Goal: Task Accomplishment & Management: Complete application form

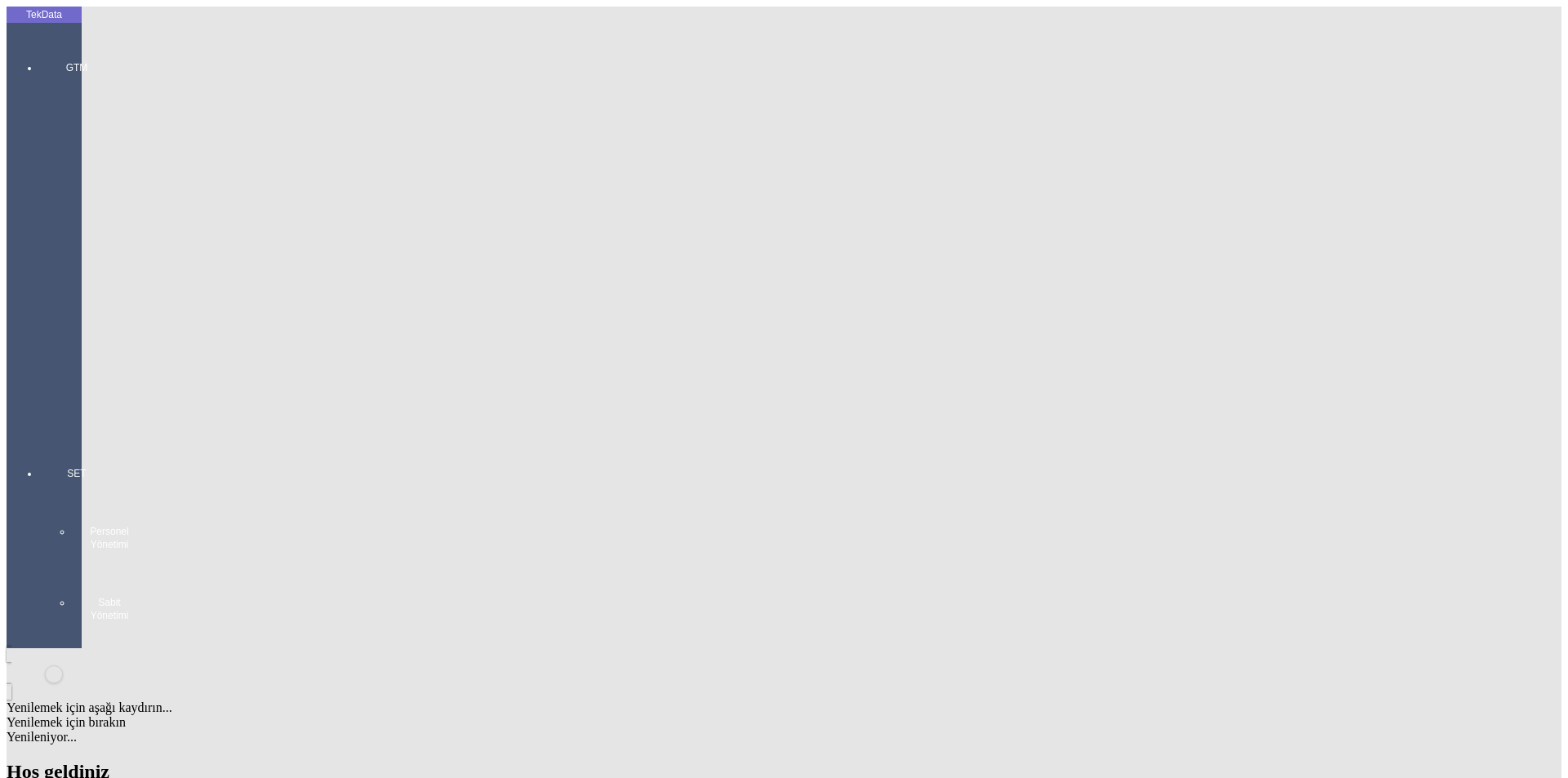
drag, startPoint x: 21, startPoint y: 63, endPoint x: 69, endPoint y: 66, distance: 48.1
click at [39, 438] on div at bounding box center [76, 438] width 75 height 0
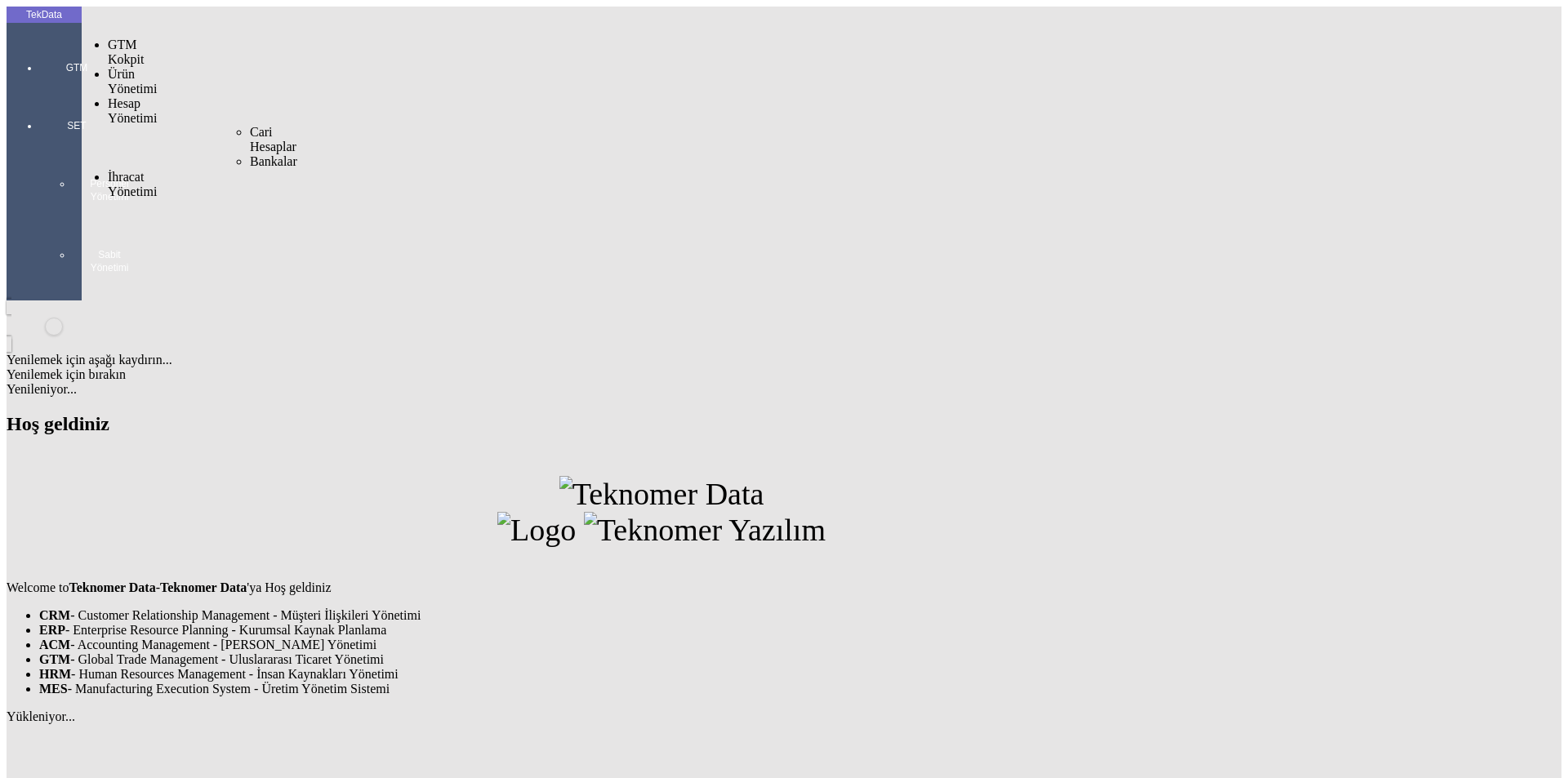
drag, startPoint x: 195, startPoint y: 71, endPoint x: 207, endPoint y: 77, distance: 13.4
click at [250, 125] on span "Cari Hesaplar" at bounding box center [273, 139] width 47 height 29
click at [55, 90] on div at bounding box center [76, 90] width 75 height 0
click at [250, 228] on span "Cari Hesaplar" at bounding box center [273, 242] width 47 height 29
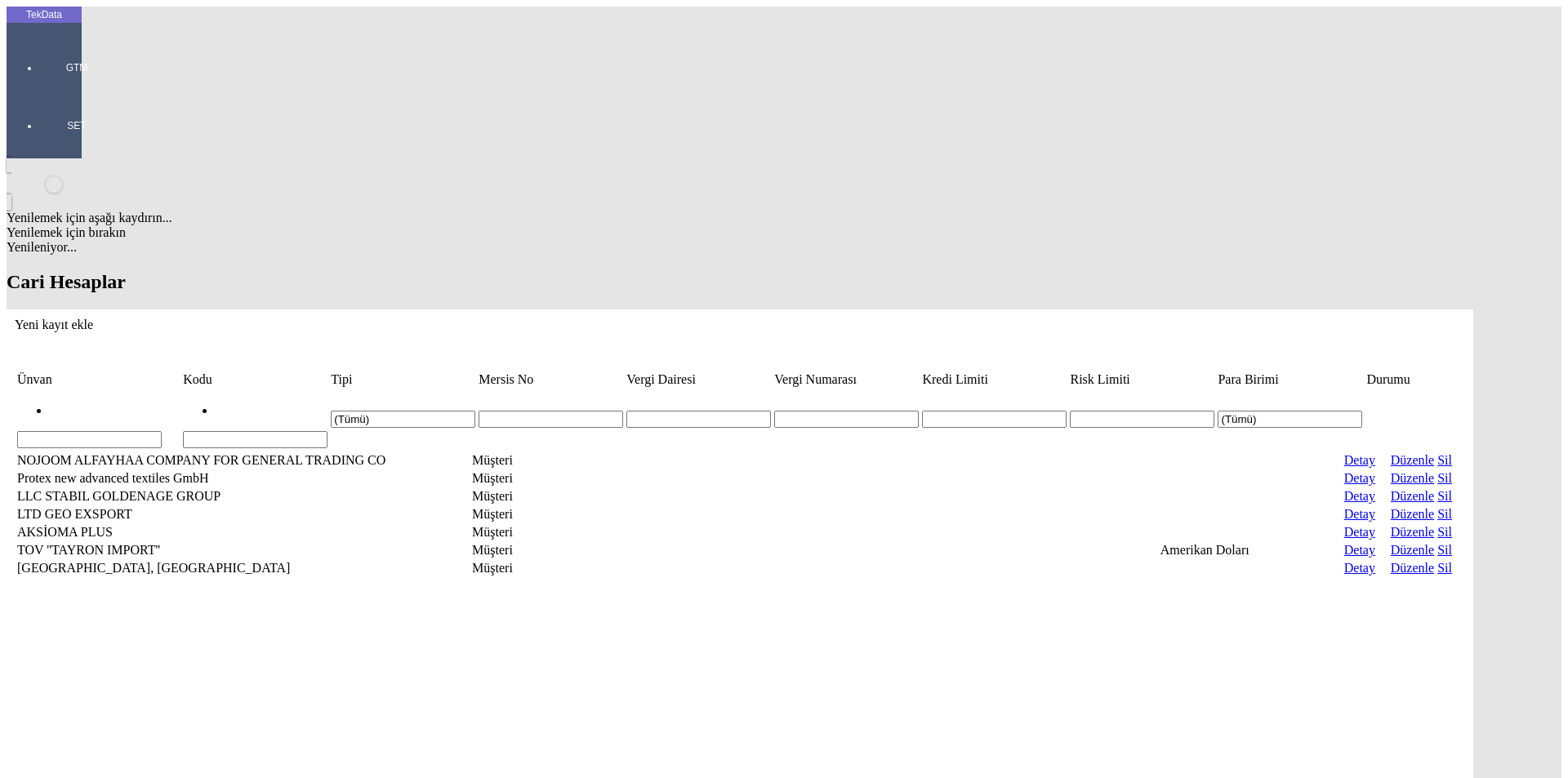
drag, startPoint x: 1532, startPoint y: 76, endPoint x: 1338, endPoint y: 106, distance: 196.3
click at [15, 317] on icon "Yeni kayıt ekle" at bounding box center [15, 324] width 0 height 14
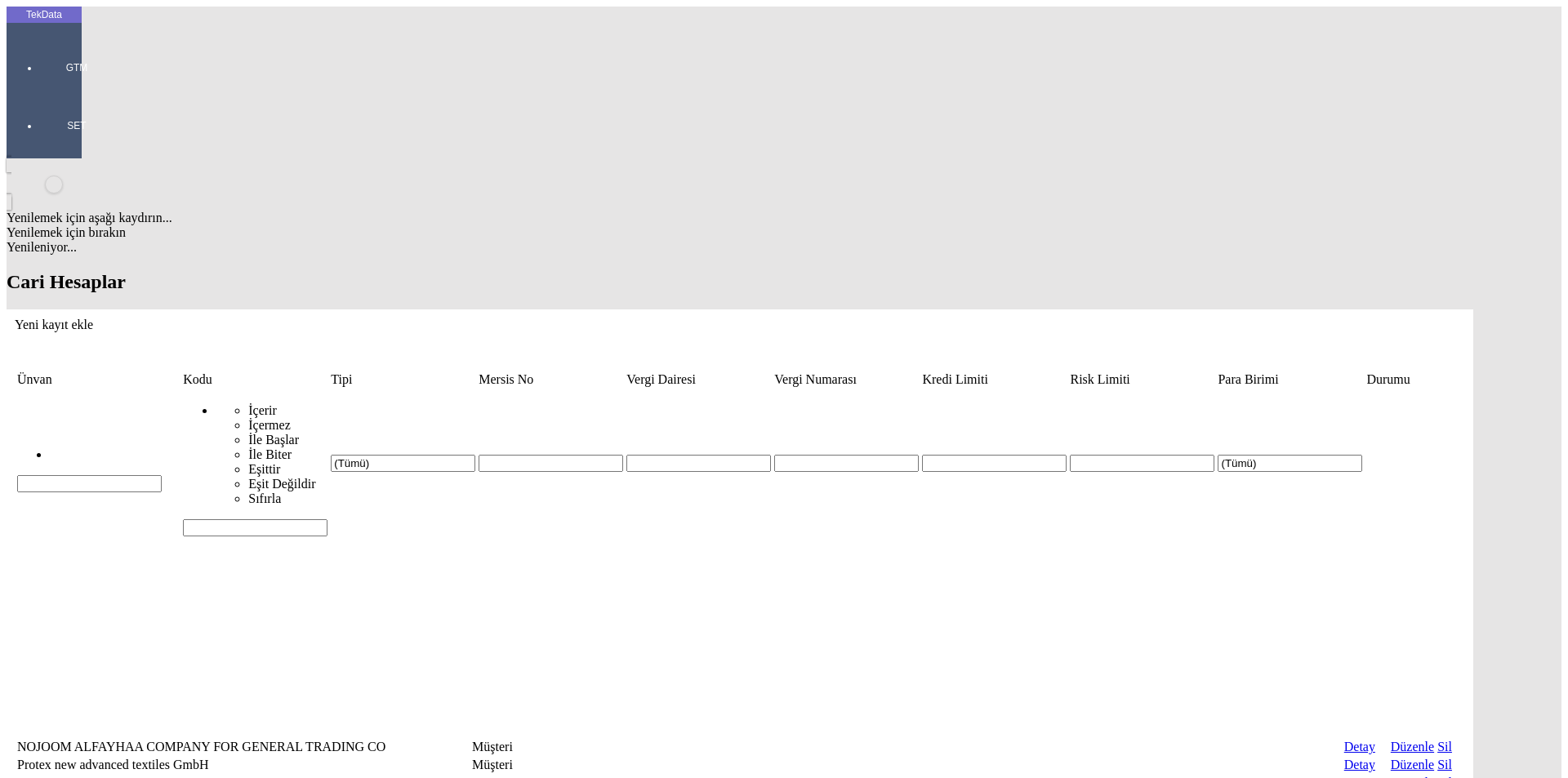
type input "DAISY E.XPERT"
drag, startPoint x: 203, startPoint y: 252, endPoint x: 217, endPoint y: 250, distance: 14.1
click at [203, 278] on div "Müşteri" at bounding box center [480, 284] width 646 height 15
type input "Müşteri"
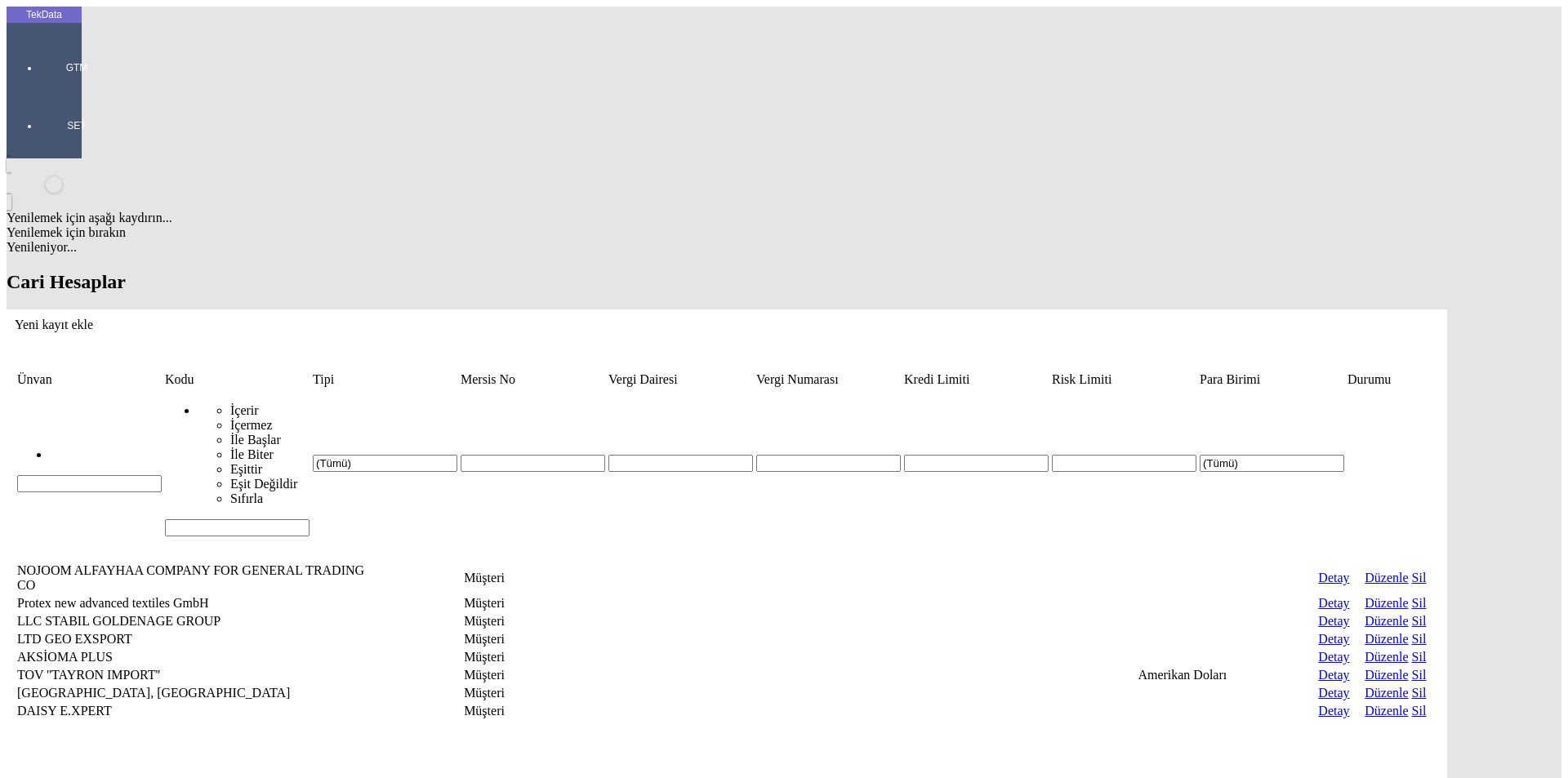
click at [161, 475] on input "Hücreyi Filtrele" at bounding box center [89, 484] width 145 height 17
type input "DAIS"
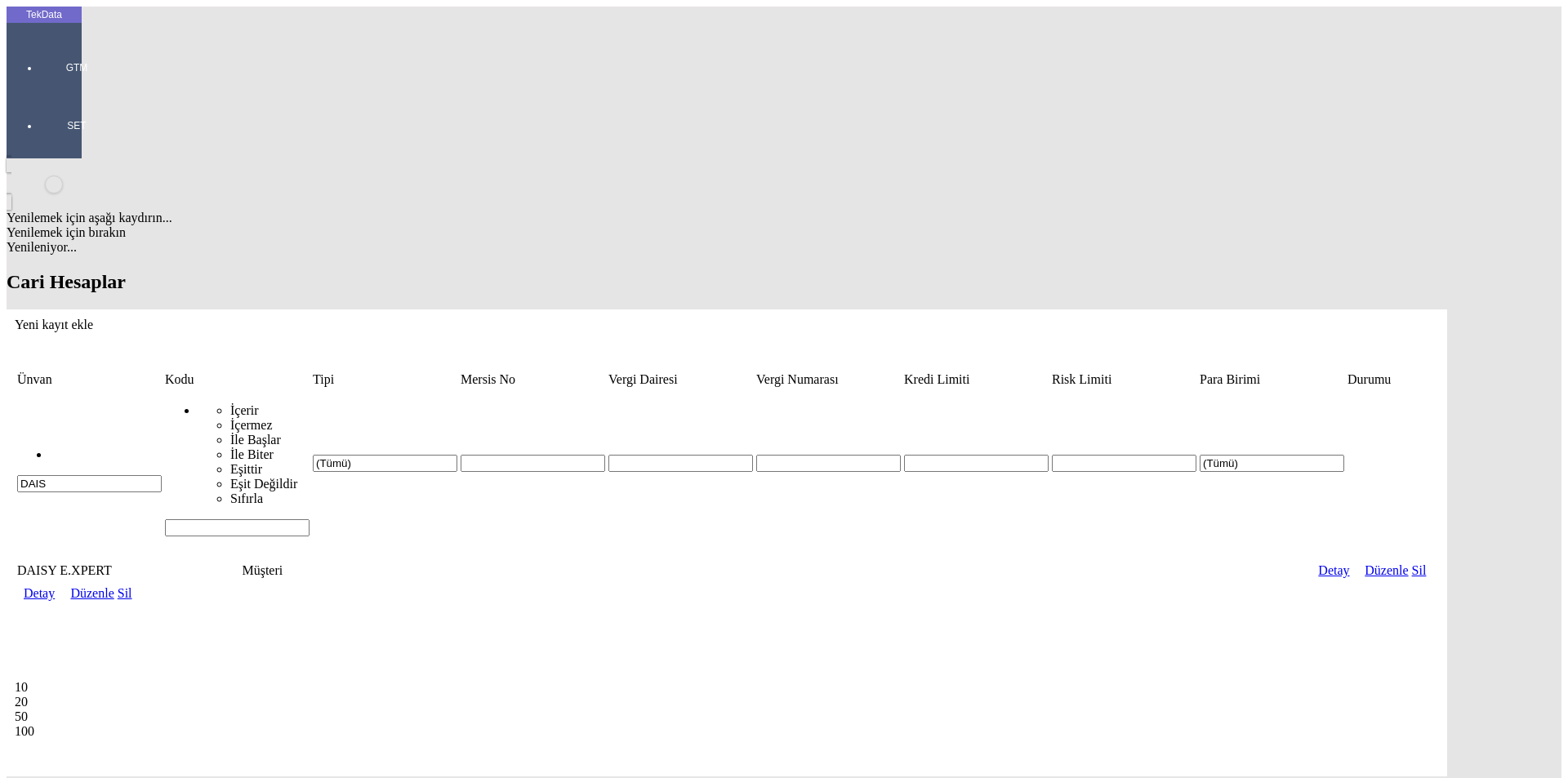
click at [55, 586] on link "Detay" at bounding box center [39, 593] width 31 height 14
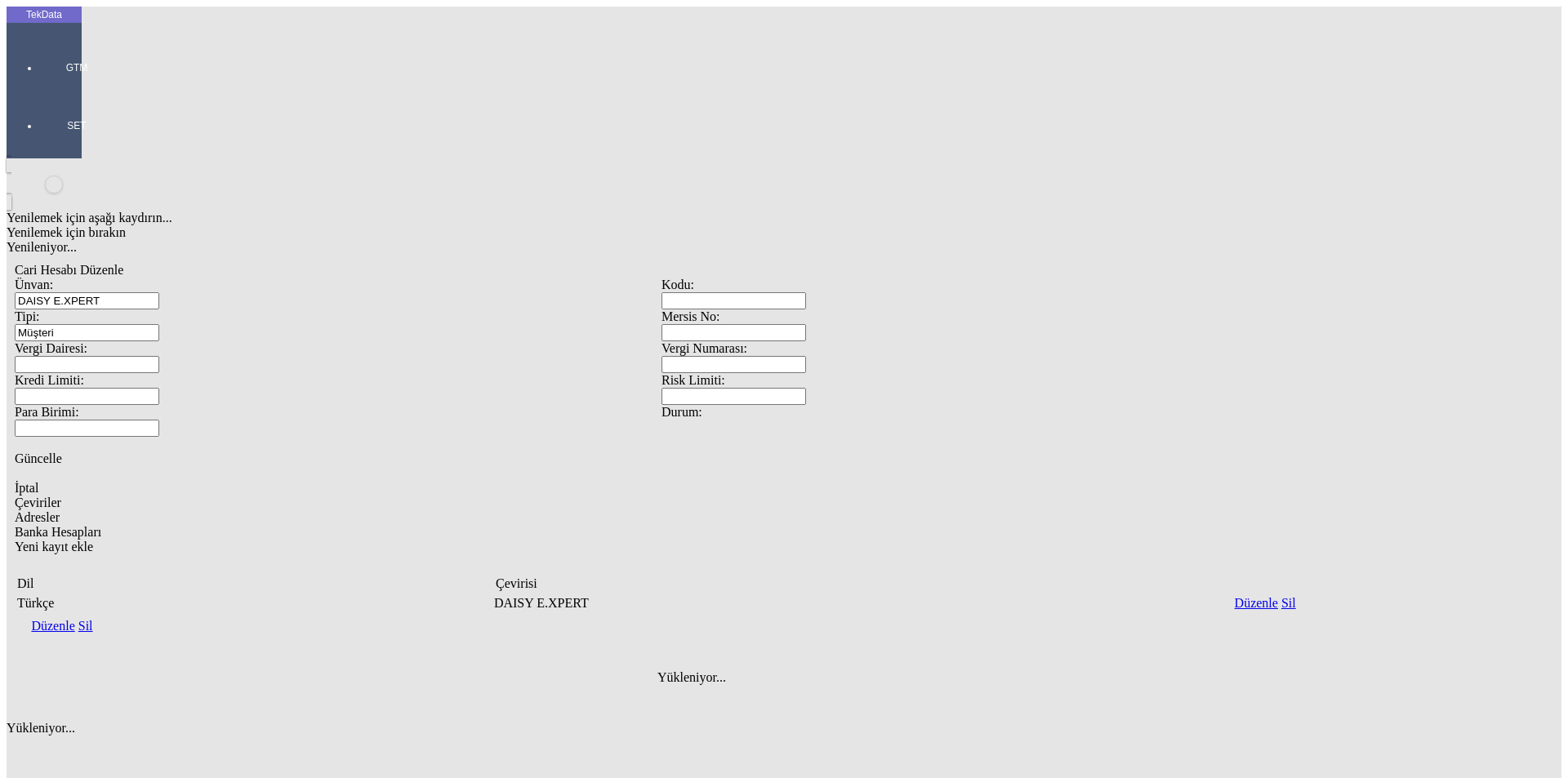
click at [263, 495] on div "Çeviriler Adresler Banka Hesapları Fields Yeni kayıt ekle Dil Çevirisi Türkçe […" at bounding box center [661, 604] width 1294 height 217
drag, startPoint x: 1527, startPoint y: 296, endPoint x: 1460, endPoint y: 317, distance: 70.2
click at [1309, 713] on div "Yeni kayıt ekle" at bounding box center [661, 720] width 1294 height 15
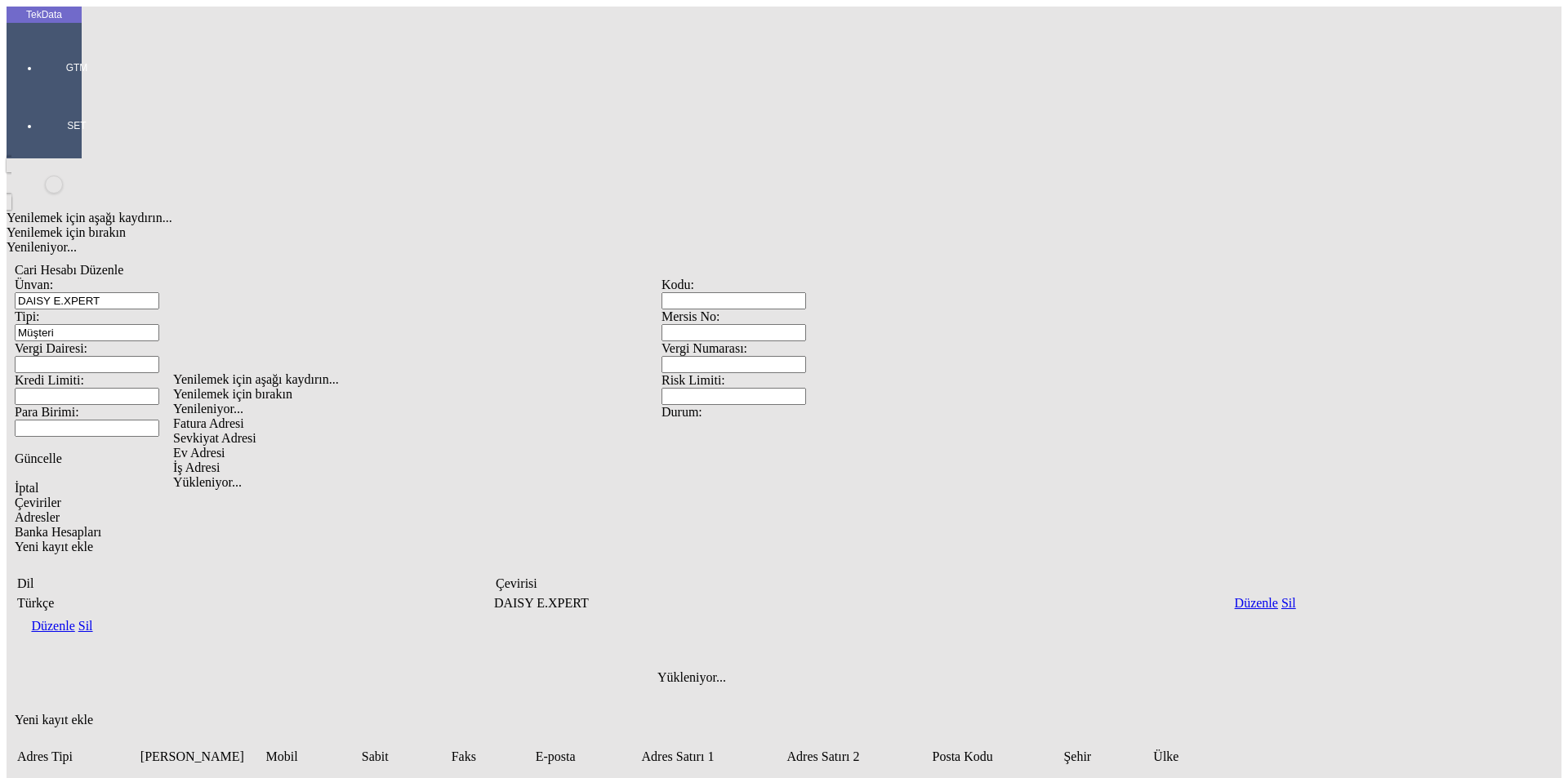
click at [243, 416] on div "Fatura Adresi" at bounding box center [491, 423] width 636 height 15
type input "Fatura Adresi"
type input "CAVCAVAZE KUCA NO:29"
type input "B"
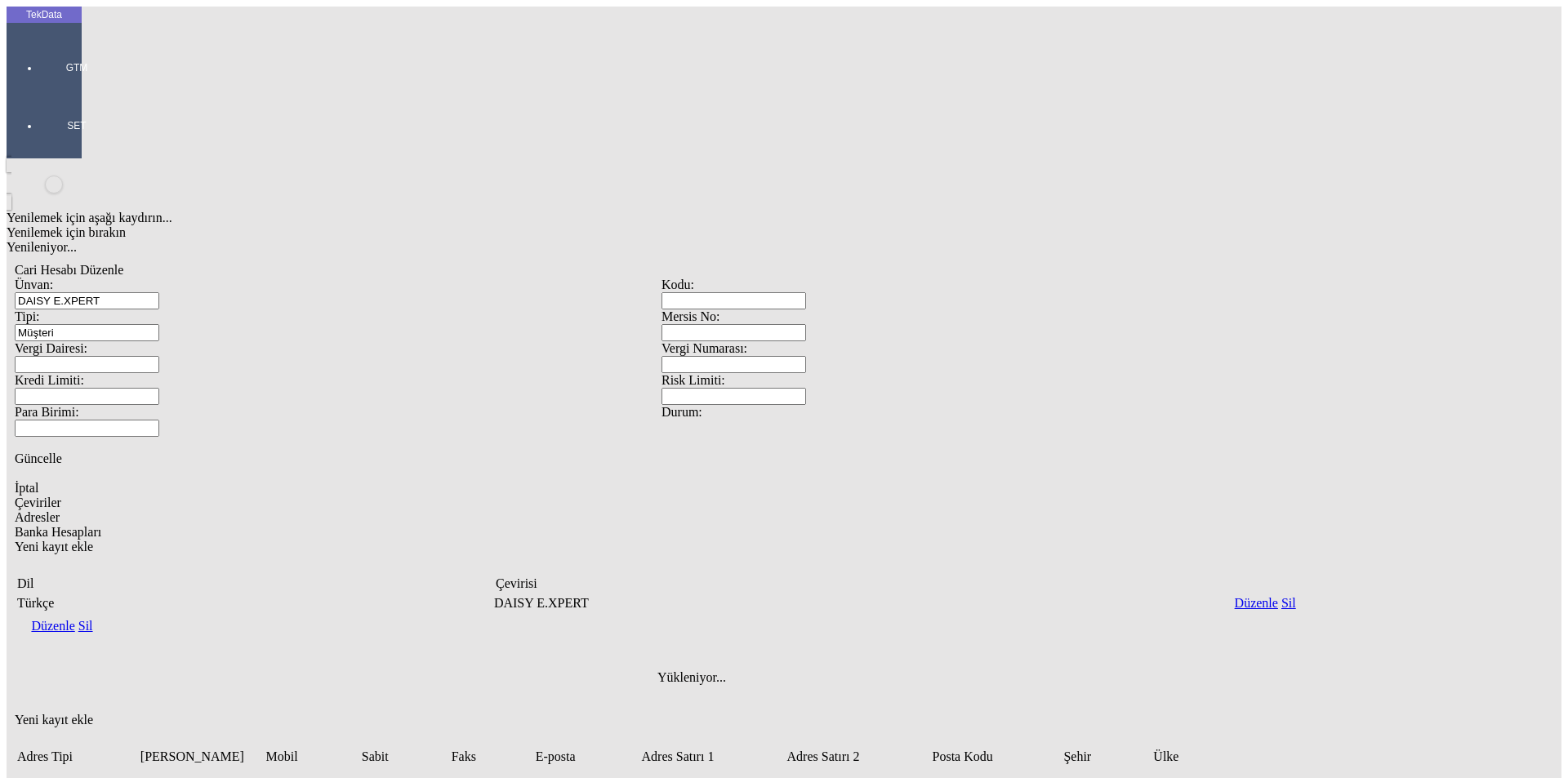
type input "B"
type input "BATUM"
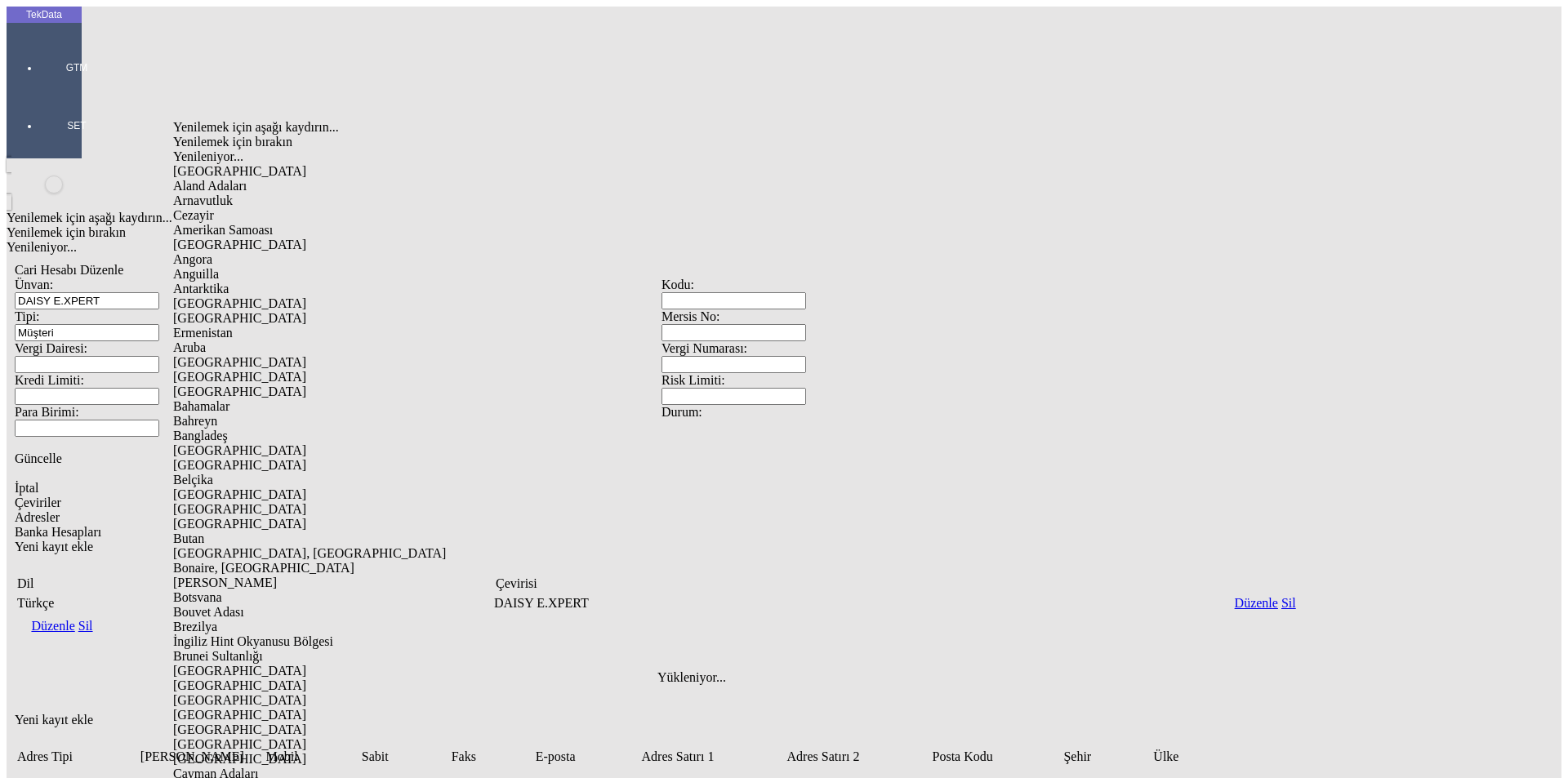
type input "GÜR"
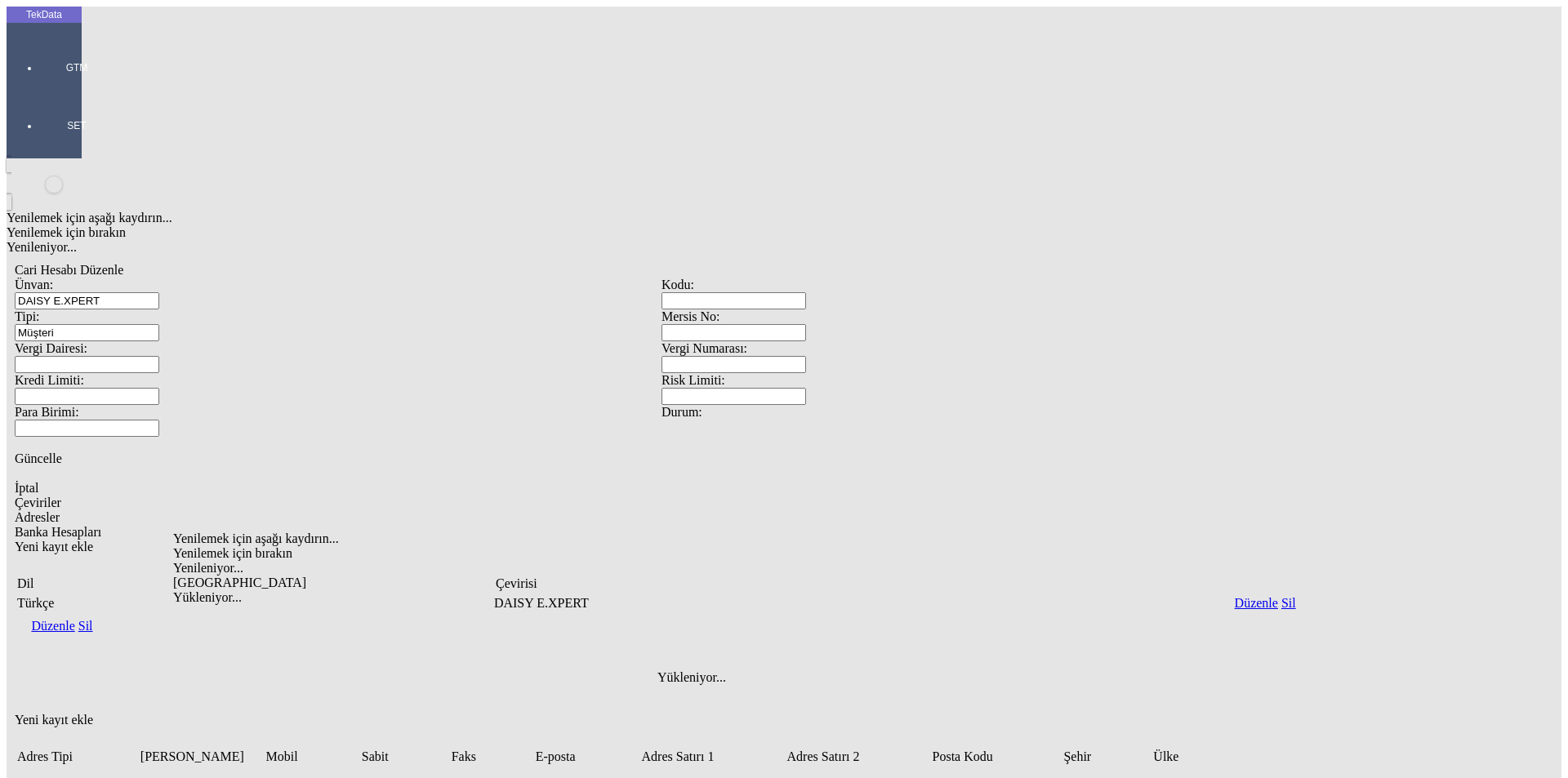
click at [228, 575] on div "[GEOGRAPHIC_DATA]" at bounding box center [491, 582] width 636 height 15
type input "[GEOGRAPHIC_DATA]"
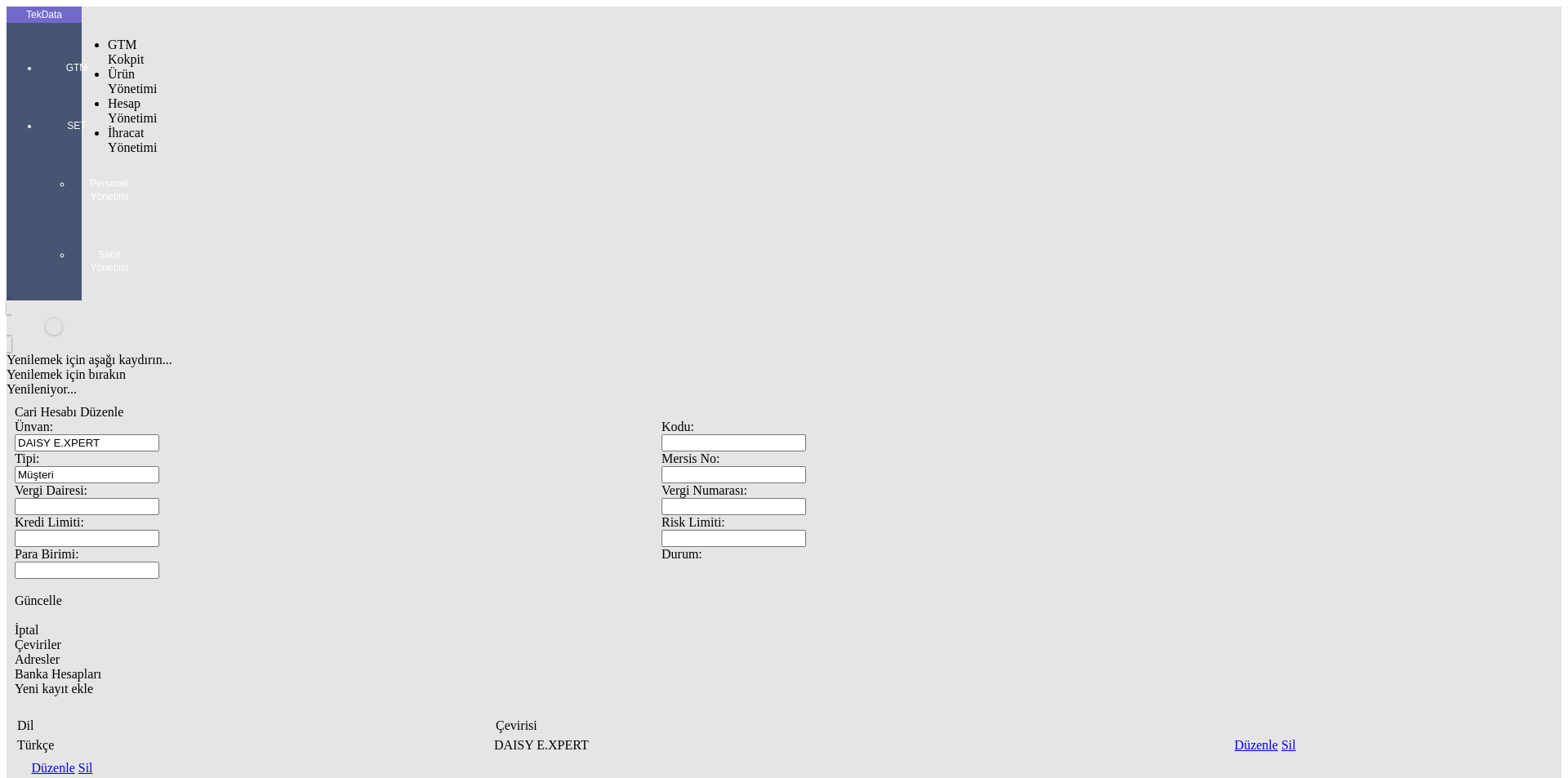
drag, startPoint x: 30, startPoint y: 42, endPoint x: 53, endPoint y: 58, distance: 28.0
click at [39, 90] on div at bounding box center [76, 90] width 75 height 0
click at [114, 96] on div "Hesap Yönetimi" at bounding box center [128, 111] width 43 height 29
click at [250, 154] on span "Bankalar" at bounding box center [273, 161] width 48 height 14
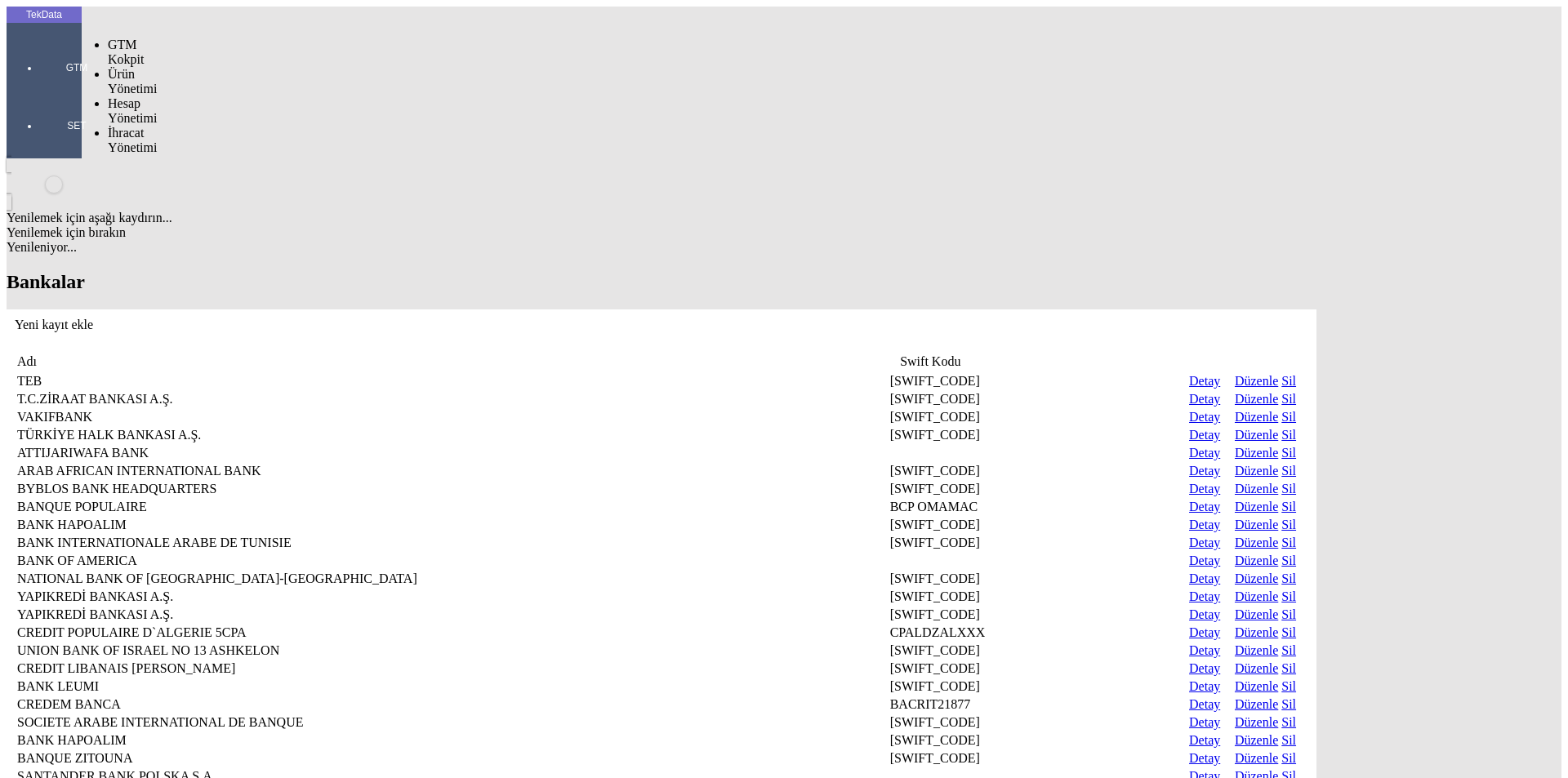
drag, startPoint x: 25, startPoint y: 56, endPoint x: 52, endPoint y: 65, distance: 28.5
click at [39, 90] on div at bounding box center [76, 90] width 75 height 0
drag, startPoint x: 134, startPoint y: 72, endPoint x: 145, endPoint y: 72, distance: 11.0
click at [134, 96] on span "Hesap Yönetimi" at bounding box center [132, 110] width 49 height 29
drag, startPoint x: 205, startPoint y: 74, endPoint x: 190, endPoint y: 75, distance: 15.0
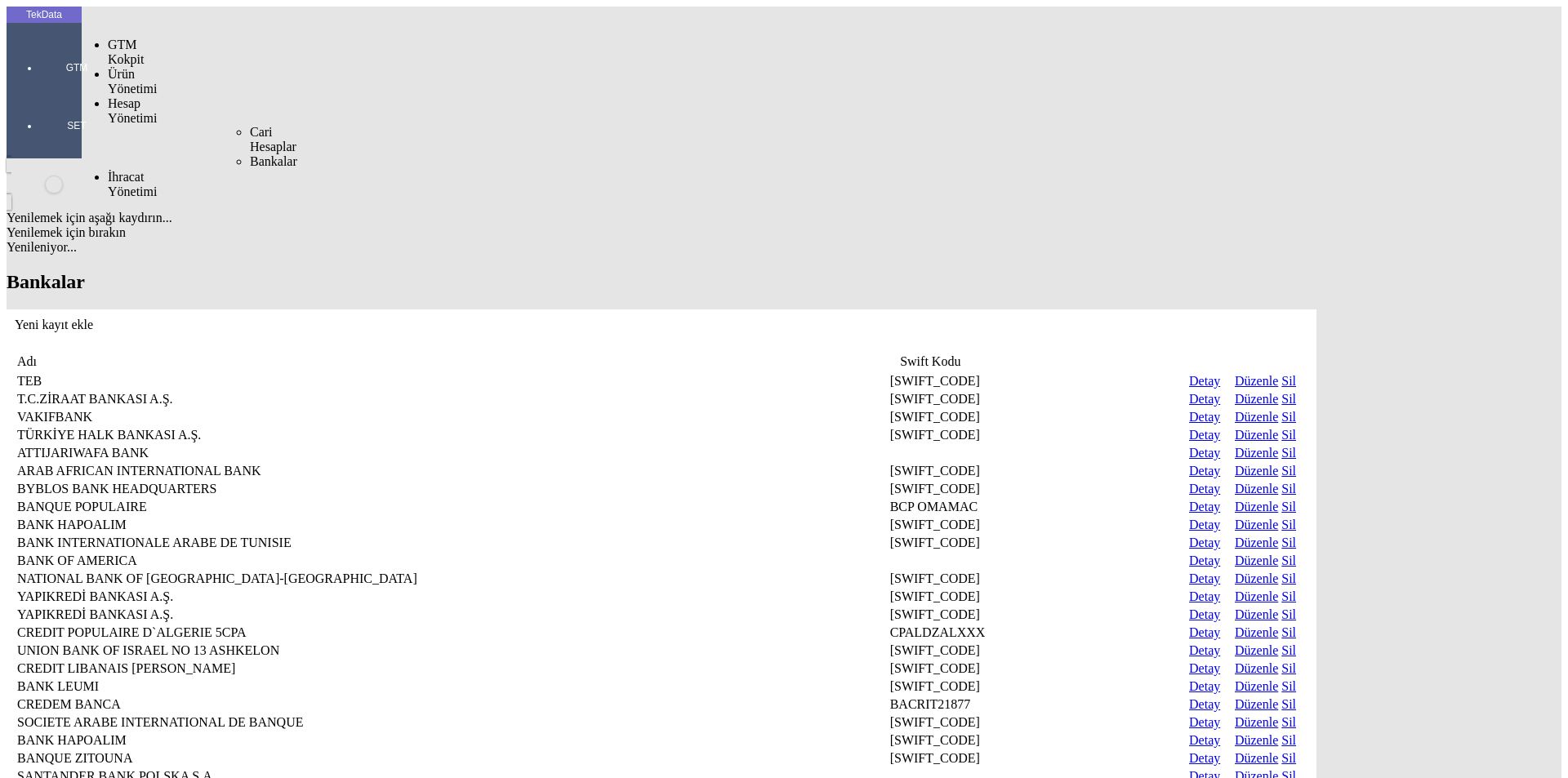
click at [250, 125] on span "Cari Hesaplar" at bounding box center [273, 139] width 47 height 29
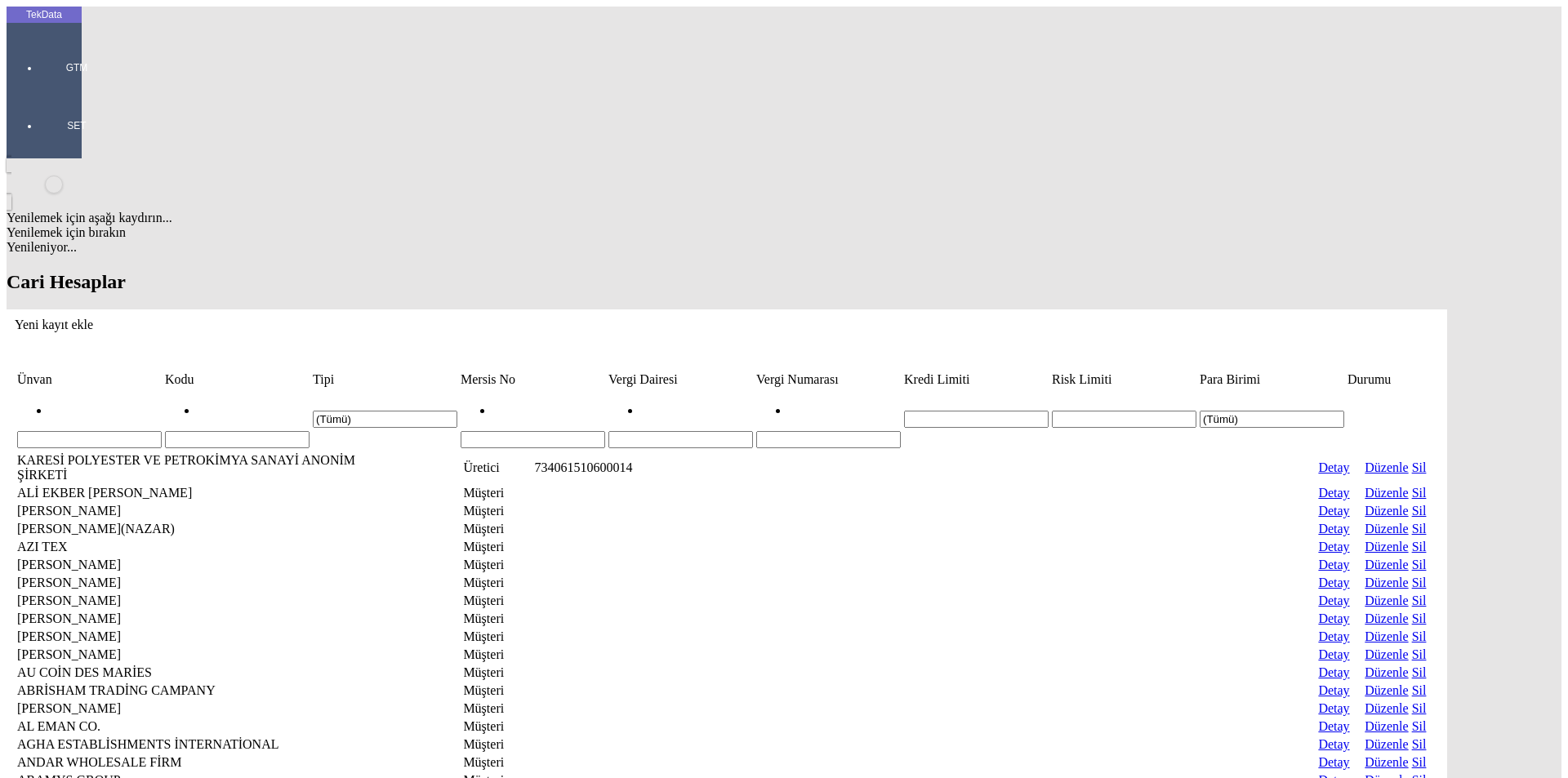
drag, startPoint x: 1540, startPoint y: 77, endPoint x: 1406, endPoint y: 100, distance: 136.0
click at [15, 317] on icon "Yeni kayıt ekle" at bounding box center [15, 324] width 0 height 14
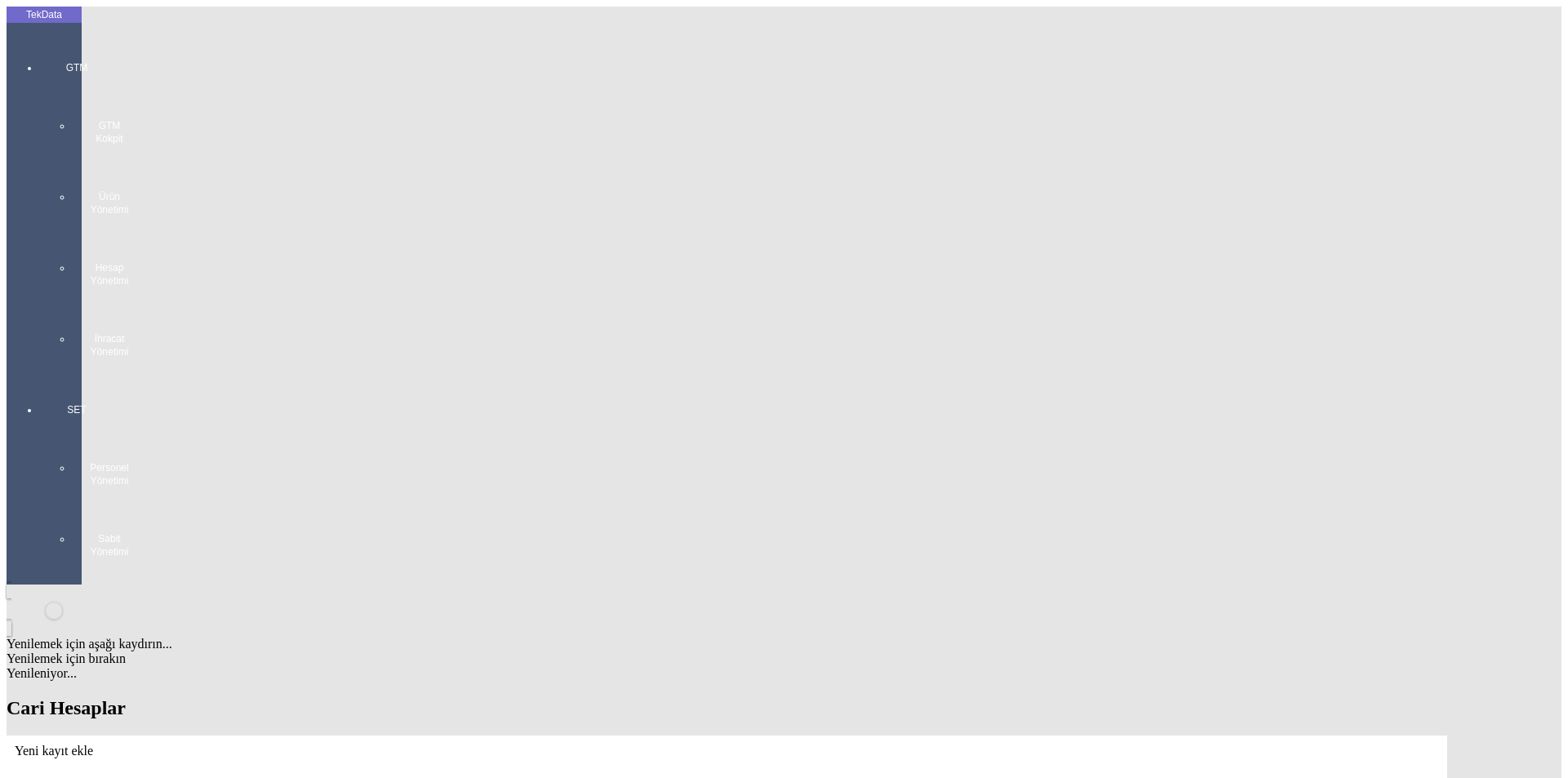
click at [39, 375] on div at bounding box center [76, 375] width 75 height 0
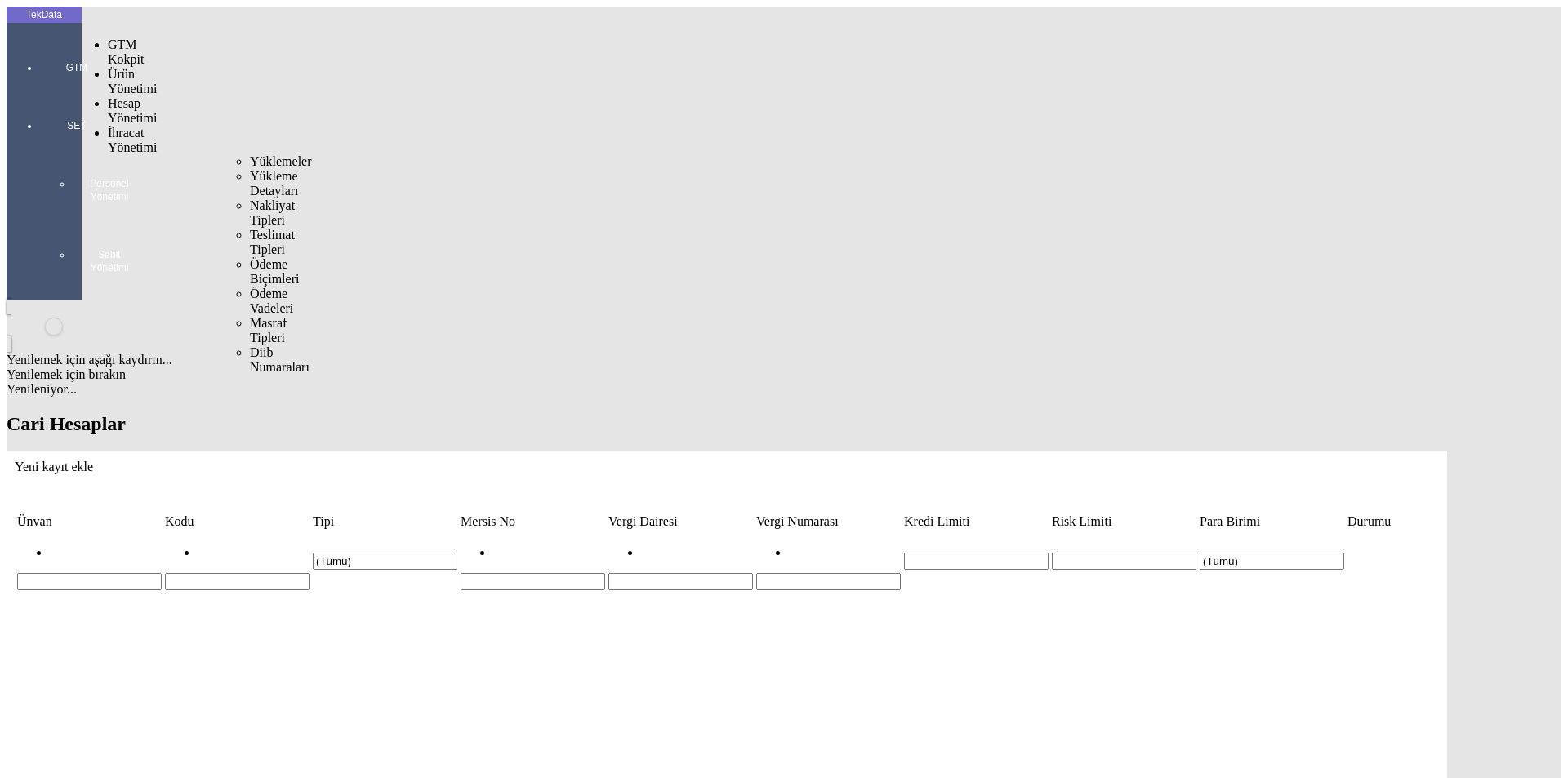
drag, startPoint x: 127, startPoint y: 91, endPoint x: 202, endPoint y: 89, distance: 75.0
click at [128, 126] on span "İhracat Yönetimi" at bounding box center [132, 140] width 49 height 29
click at [250, 154] on span "Yüklemeler" at bounding box center [281, 161] width 62 height 14
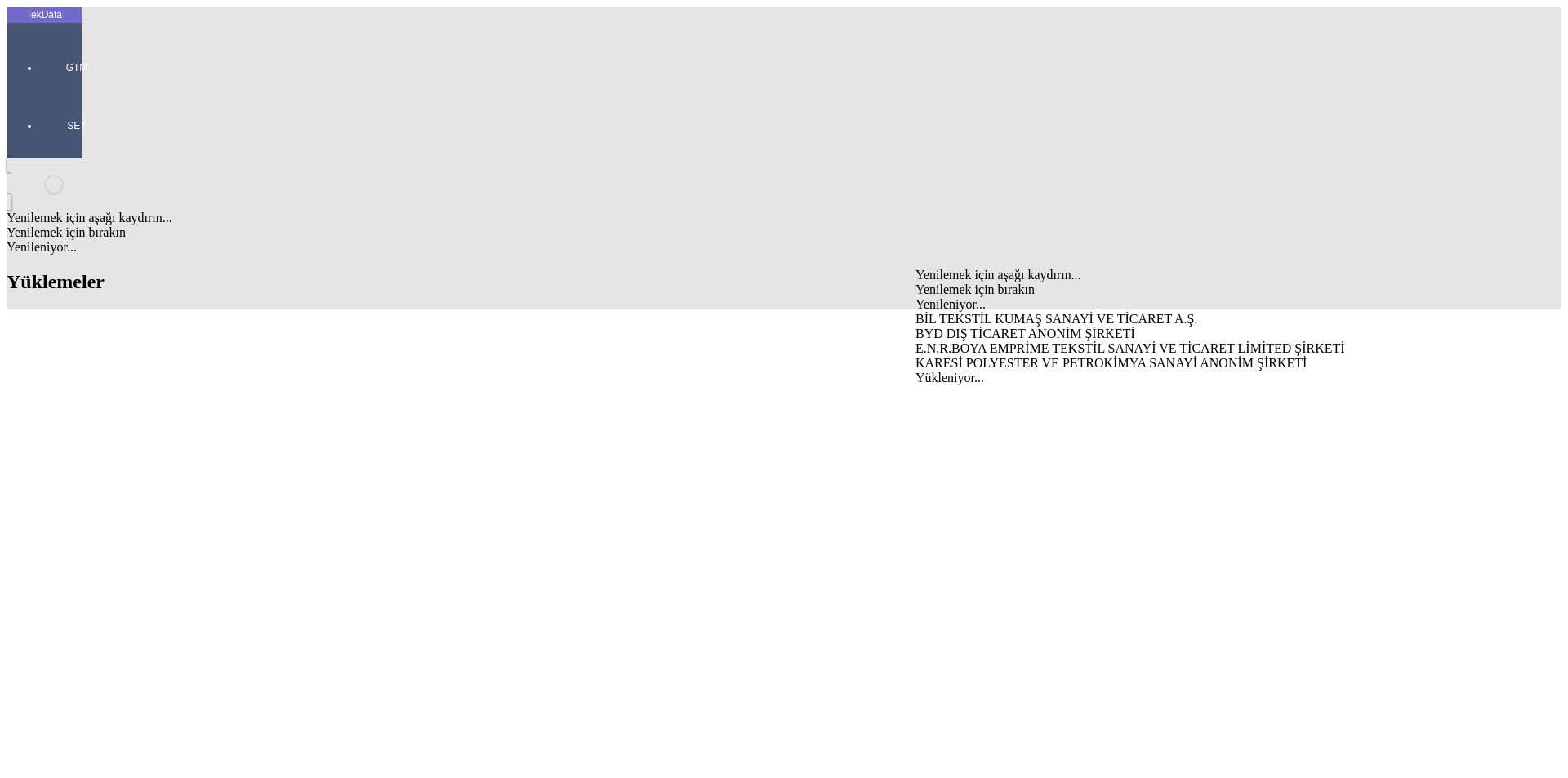
click at [955, 312] on div "BİL TEKSTİL KUMAŞ SANAYİ VE TİCARET A.Ş." at bounding box center [1227, 319] width 624 height 15
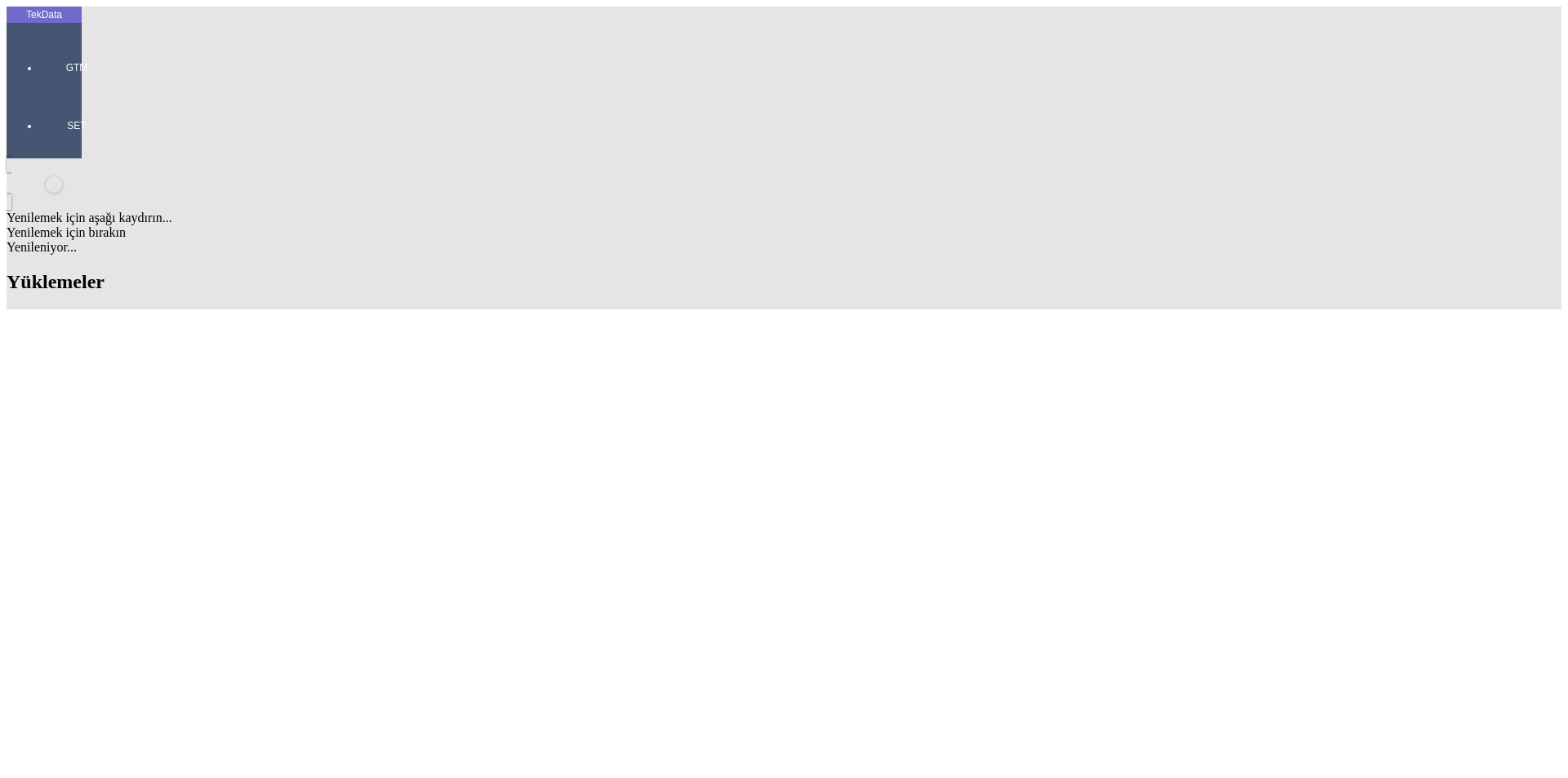
drag, startPoint x: 947, startPoint y: 252, endPoint x: 948, endPoint y: 263, distance: 11.0
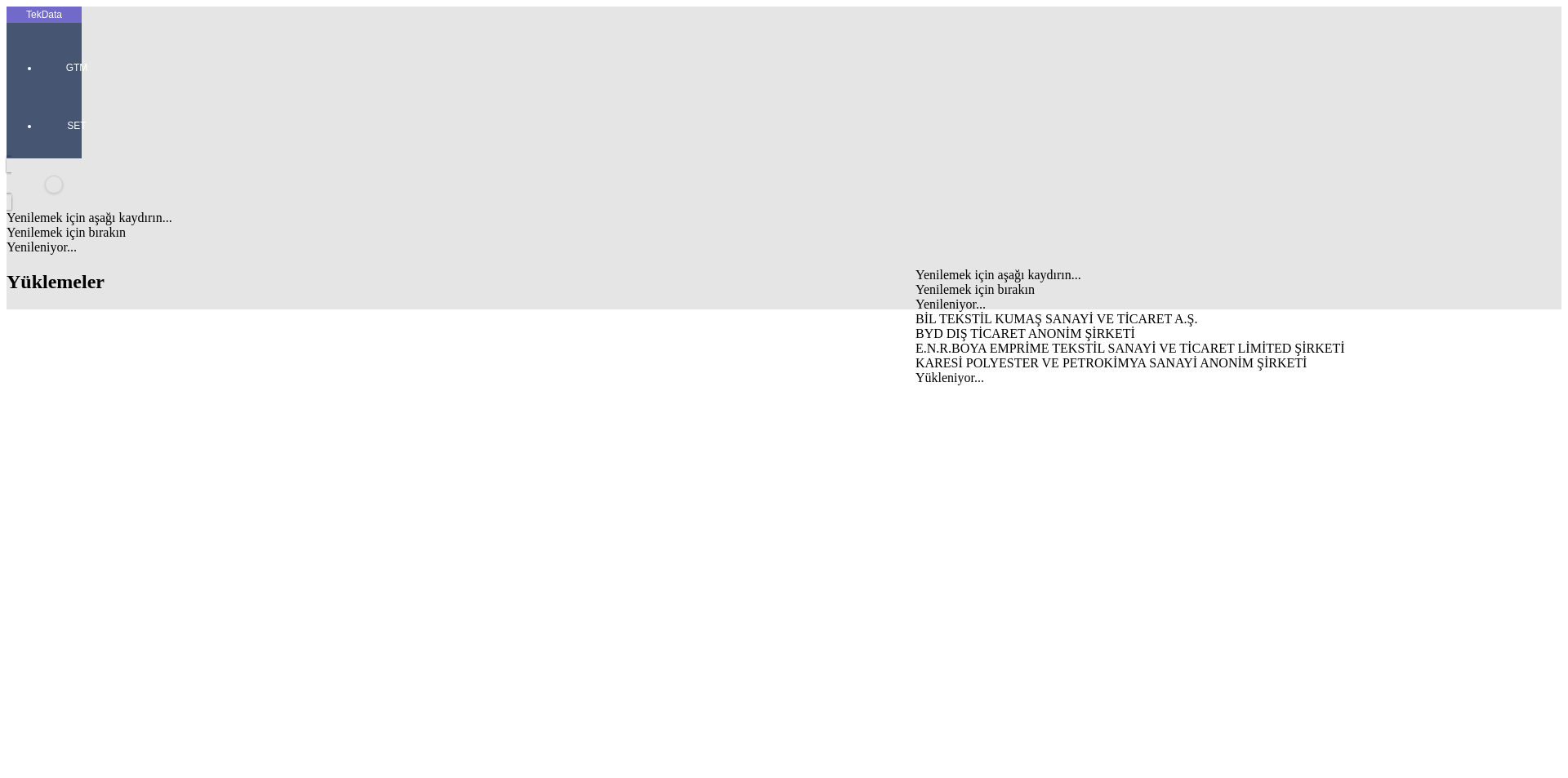
drag, startPoint x: 948, startPoint y: 292, endPoint x: 940, endPoint y: 293, distance: 8.1
click at [948, 326] on div "BYD DIŞ TİCARET ANONİM ŞİRKETİ" at bounding box center [1227, 333] width 624 height 15
type input "BYD DIŞ TİCARET ANONİM ŞİRKETİ"
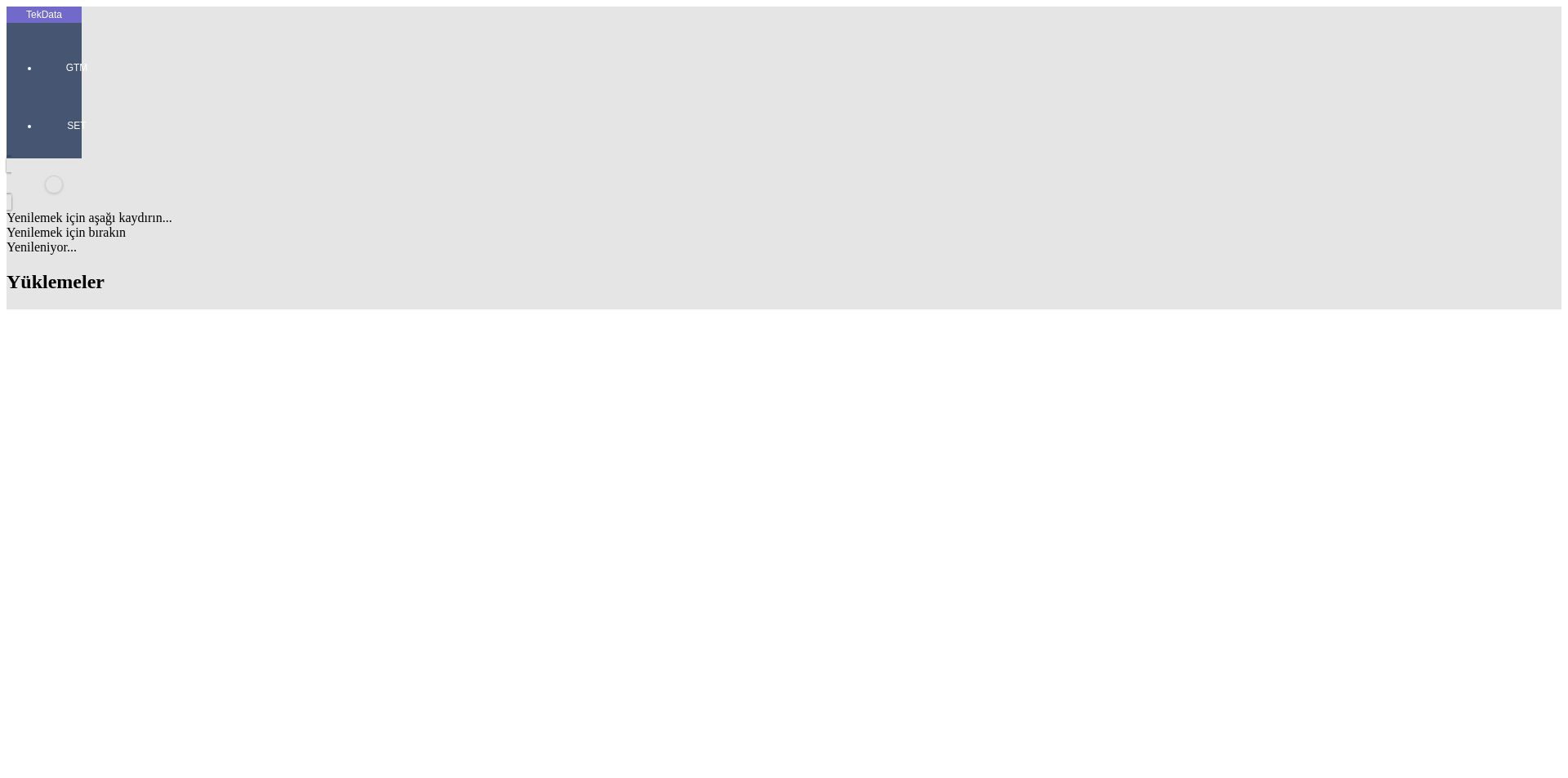
drag, startPoint x: 532, startPoint y: 286, endPoint x: 480, endPoint y: 295, distance: 52.8
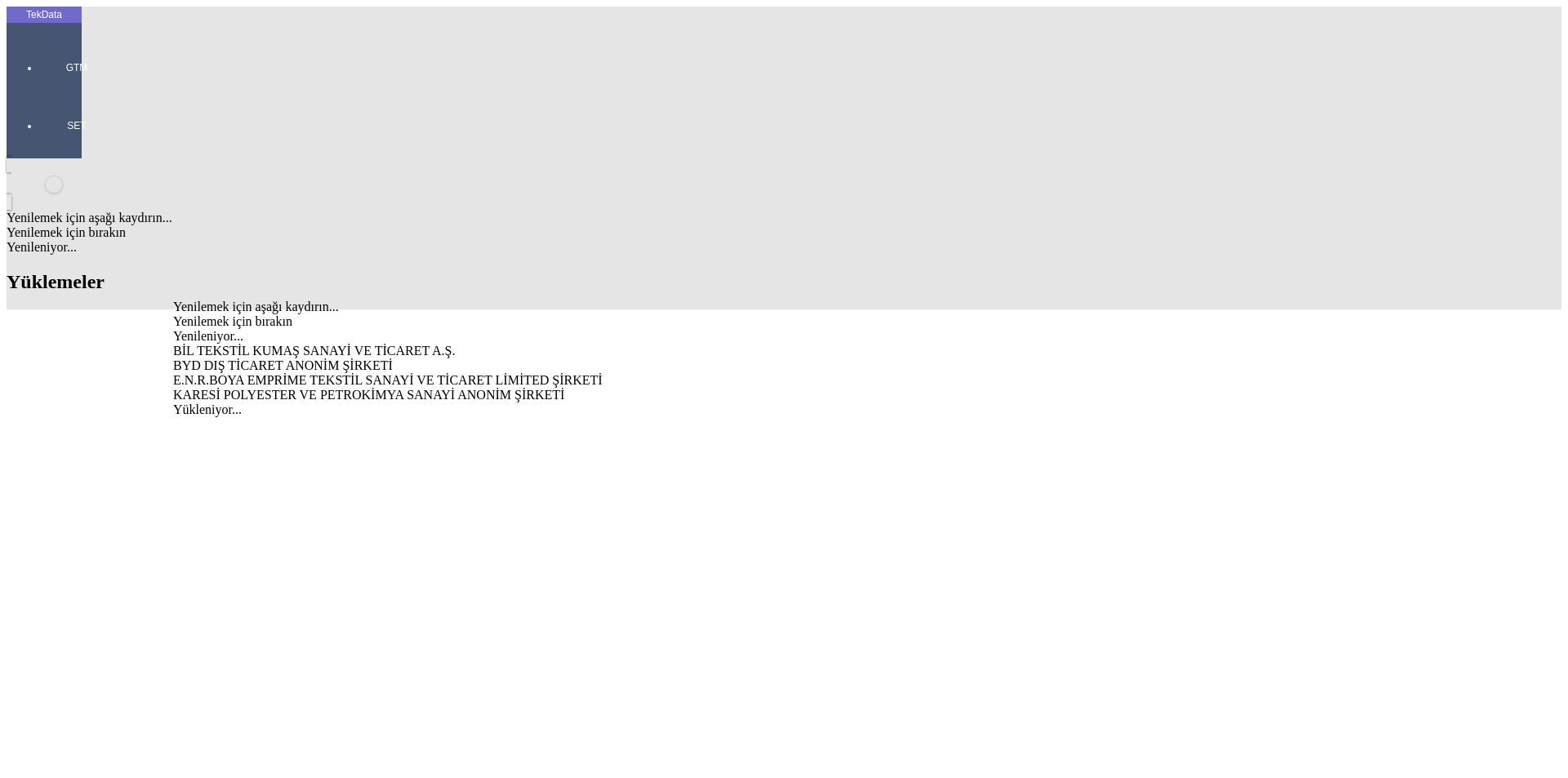
click at [423, 358] on div "BYD DIŞ TİCARET ANONİM ŞİRKETİ" at bounding box center [489, 365] width 631 height 15
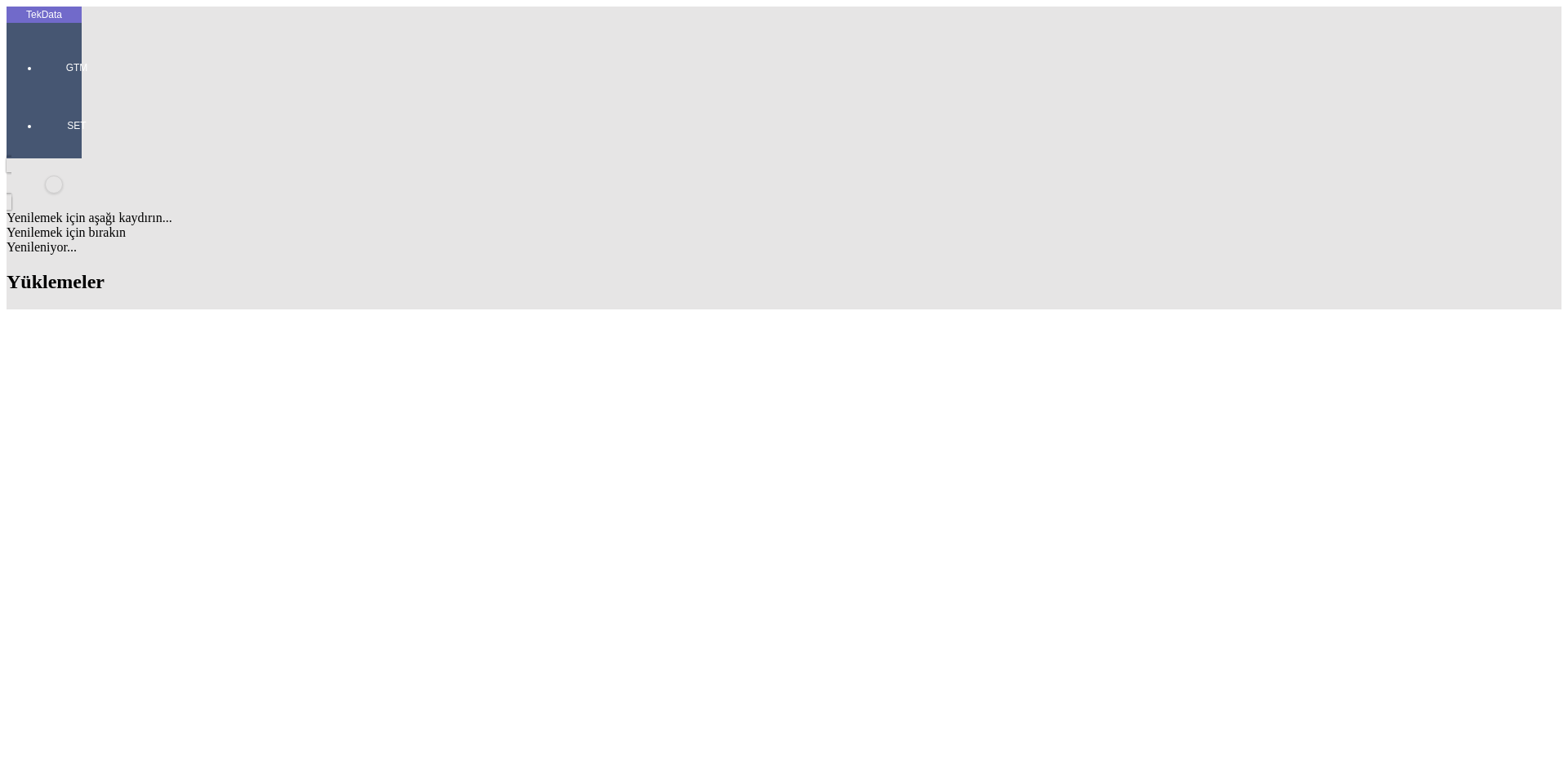
type input "BYD DIŞ TİCARET ANONİM ŞİRKETİ"
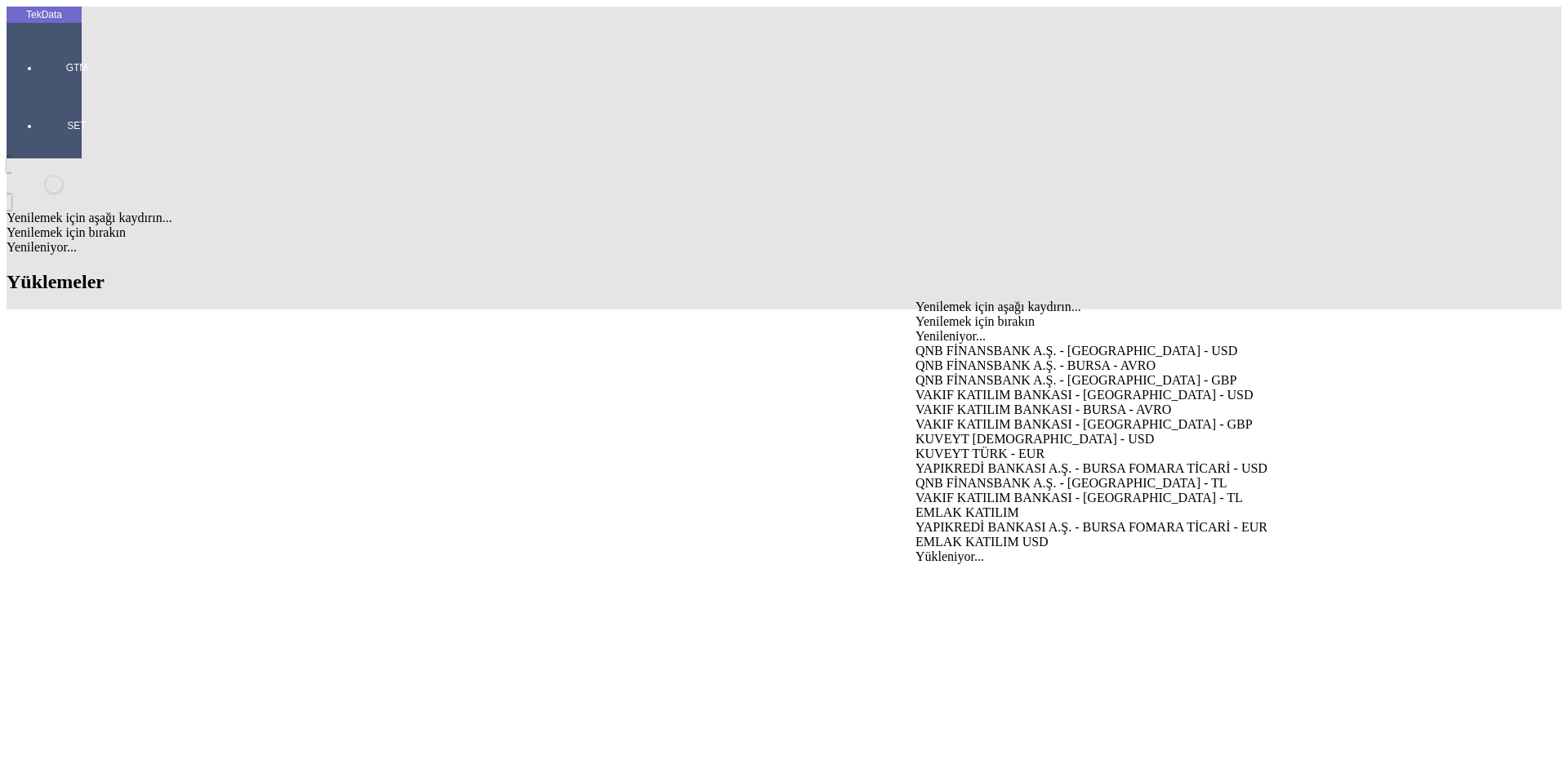
click at [983, 388] on div "VAKIF KATILIM BANKASI - [GEOGRAPHIC_DATA] - USD" at bounding box center [1227, 395] width 624 height 15
type input "VAKIF KATILIM BANKASI - [GEOGRAPHIC_DATA] - USD"
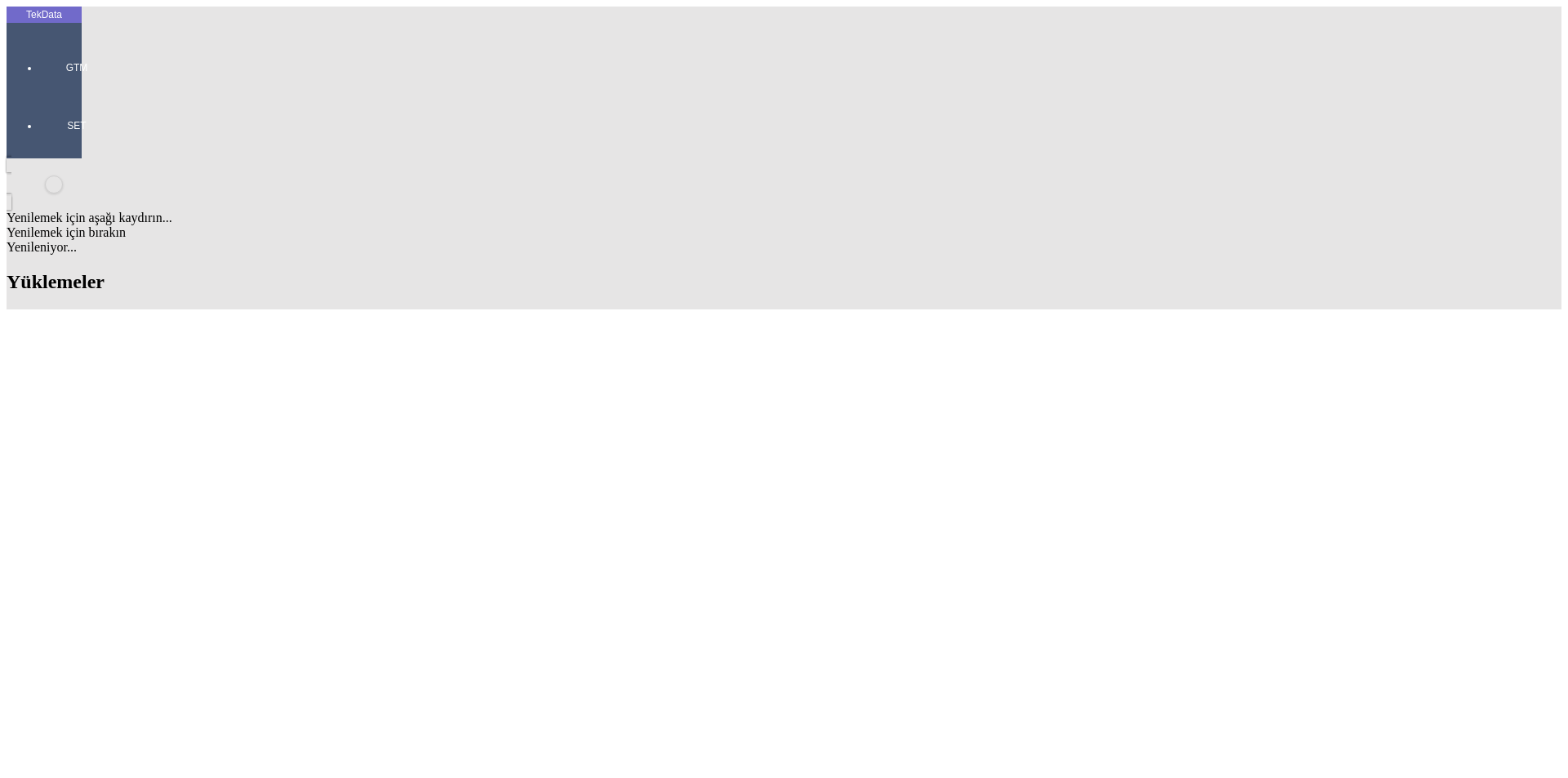
type input "DAI"
click at [332, 376] on div "DAISY E.XPERT" at bounding box center [489, 382] width 631 height 15
drag, startPoint x: 918, startPoint y: 323, endPoint x: 930, endPoint y: 322, distance: 12.0
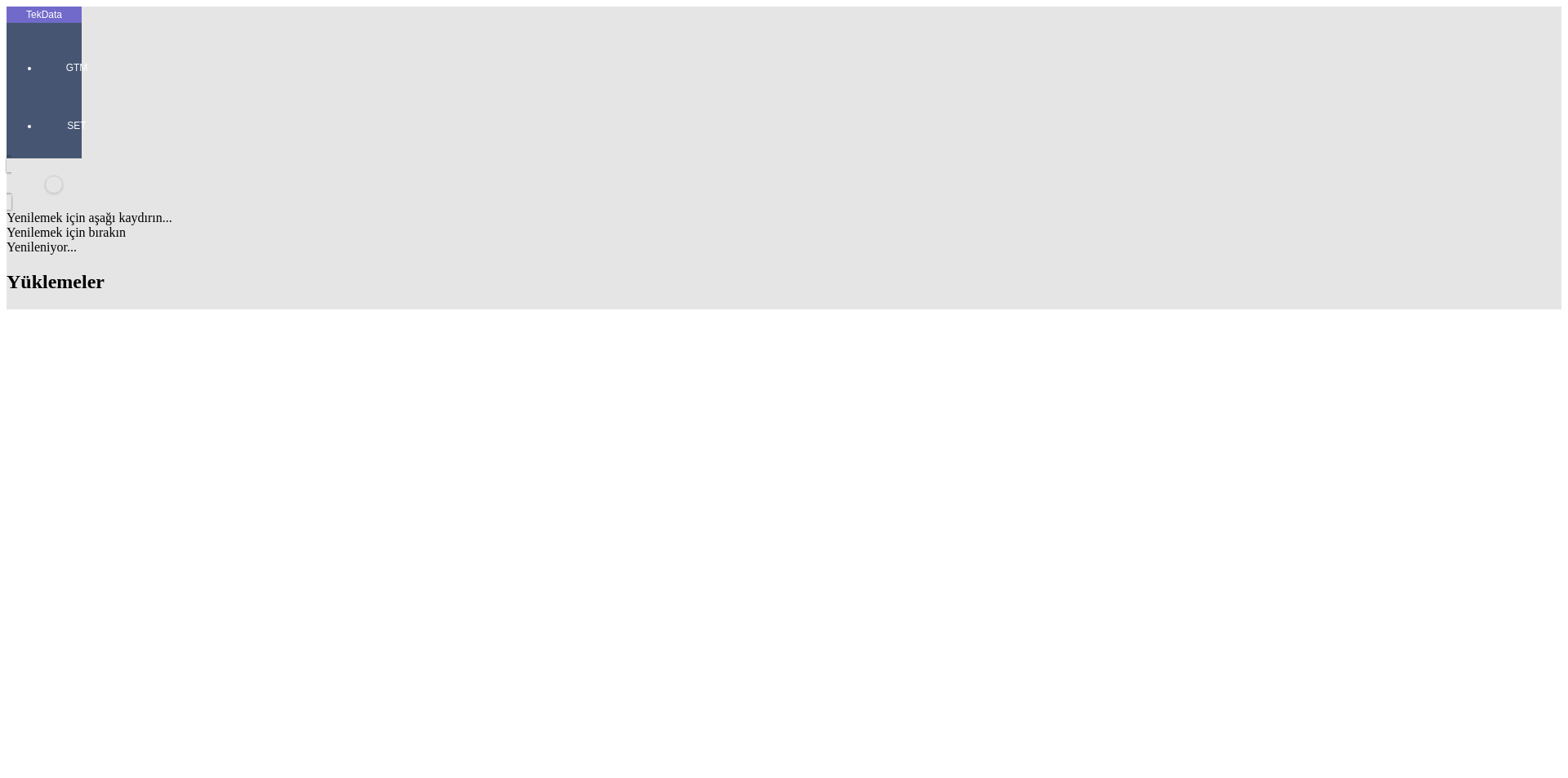
drag, startPoint x: 936, startPoint y: 343, endPoint x: 951, endPoint y: 321, distance: 26.6
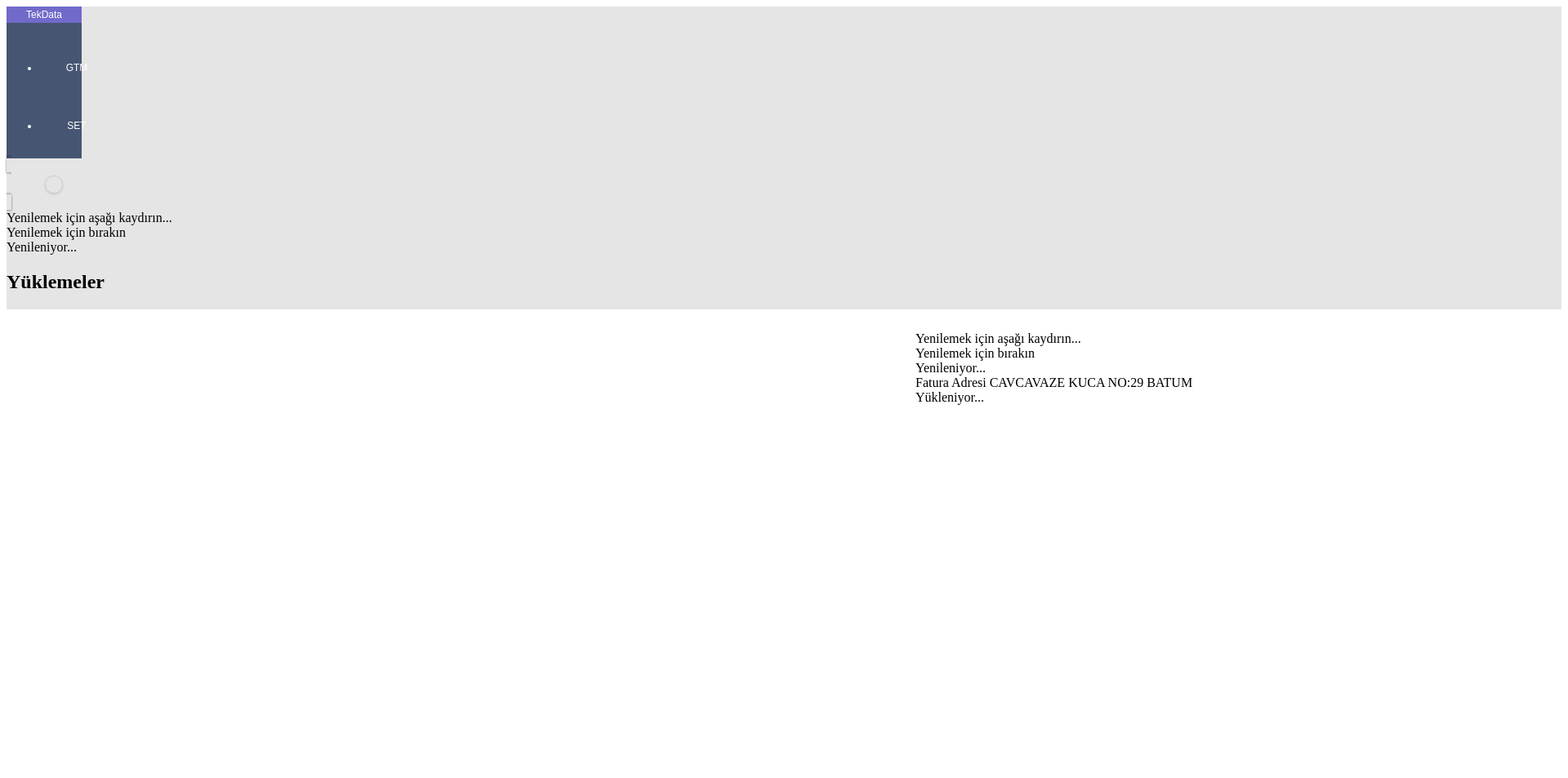
click at [955, 376] on div "Fatura Adresi CAVCAVAZE KUCA NO:29 BATUM" at bounding box center [1227, 382] width 624 height 15
type input "Fatura Adresi CAVCAVAZE KUCA NO:29 BATUM"
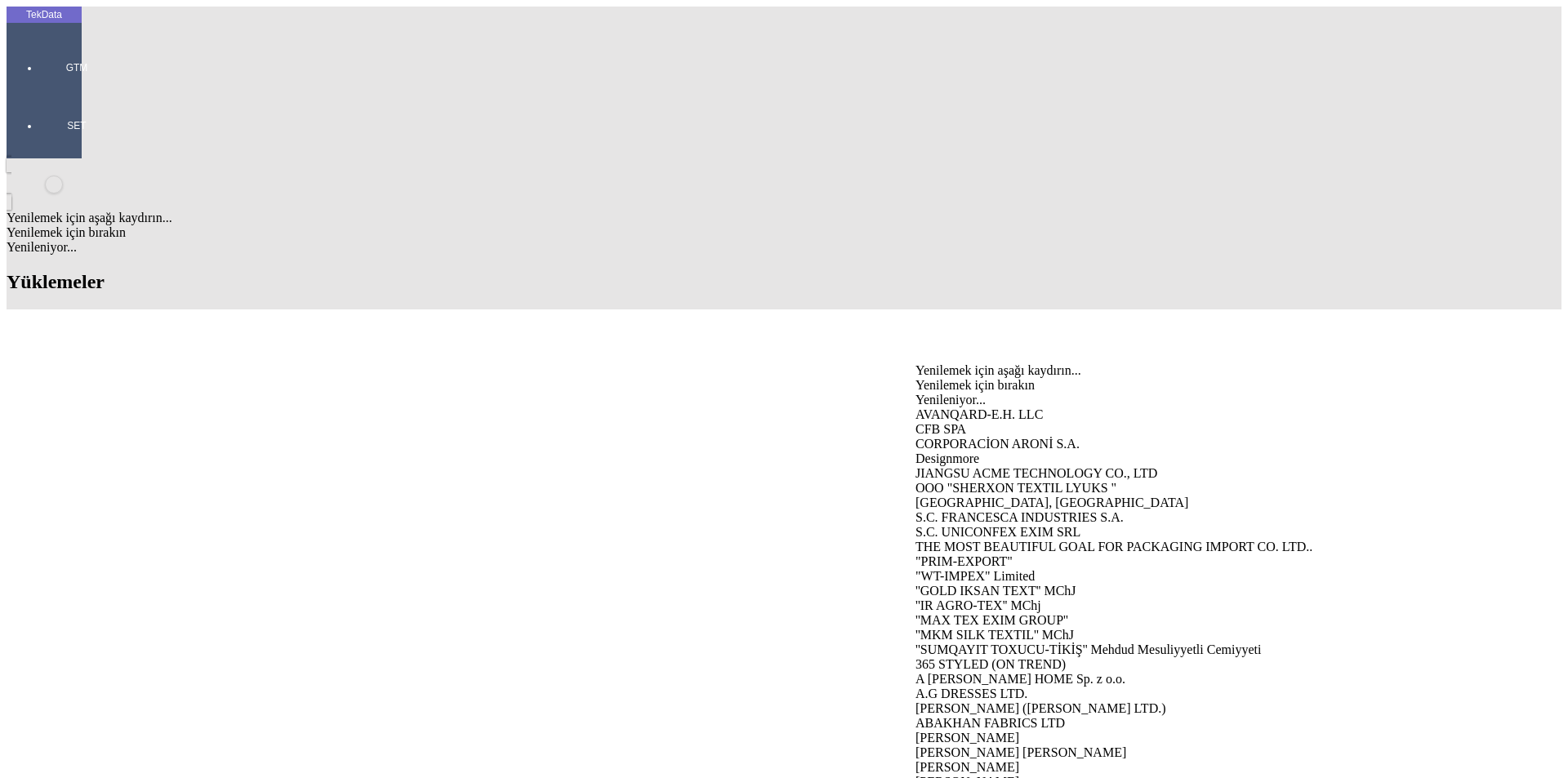
type input "DAI"
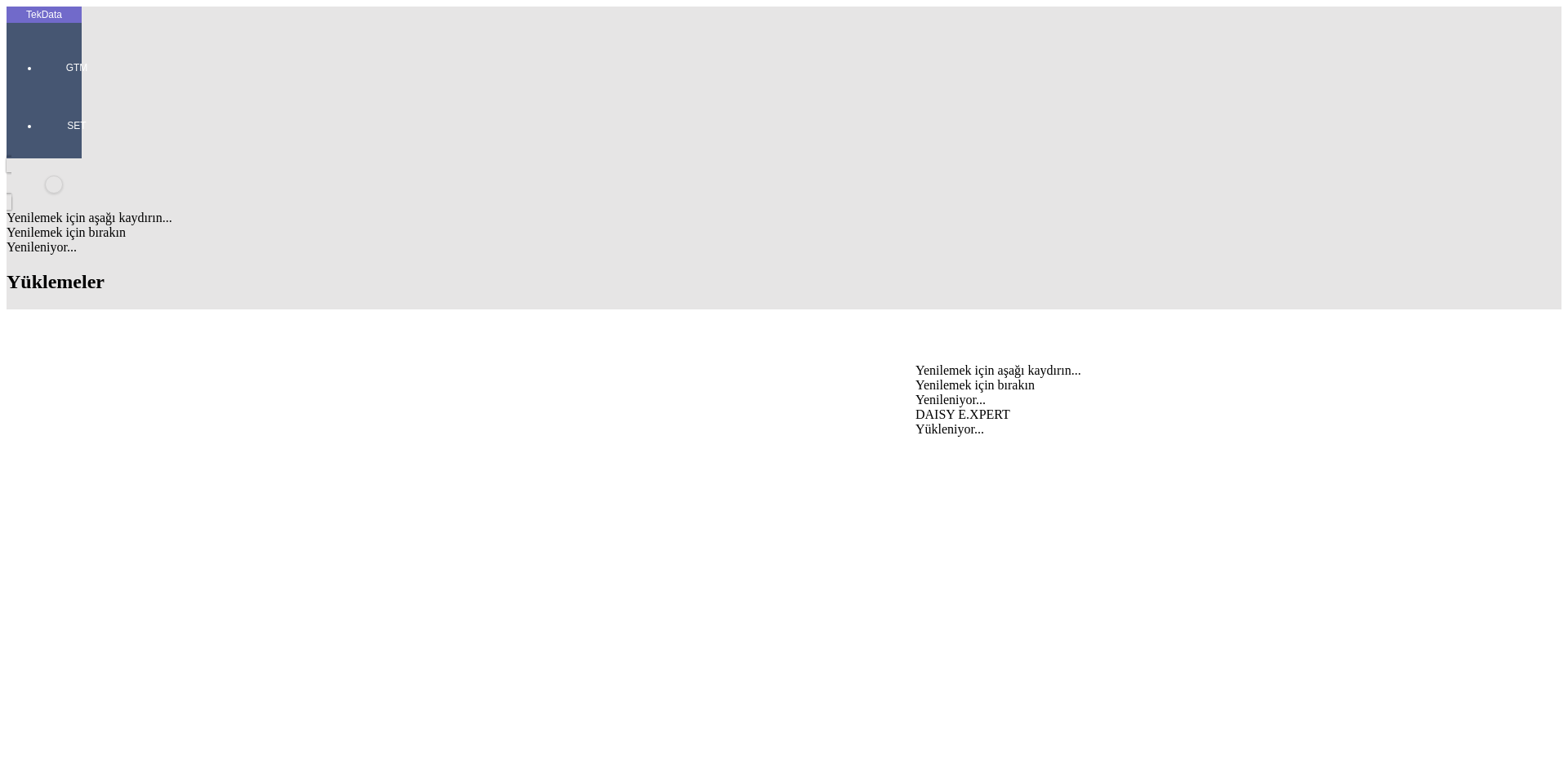
click at [963, 408] on div "DAISY E.XPERT" at bounding box center [1227, 415] width 624 height 15
drag, startPoint x: 956, startPoint y: 375, endPoint x: 537, endPoint y: 389, distance: 419.2
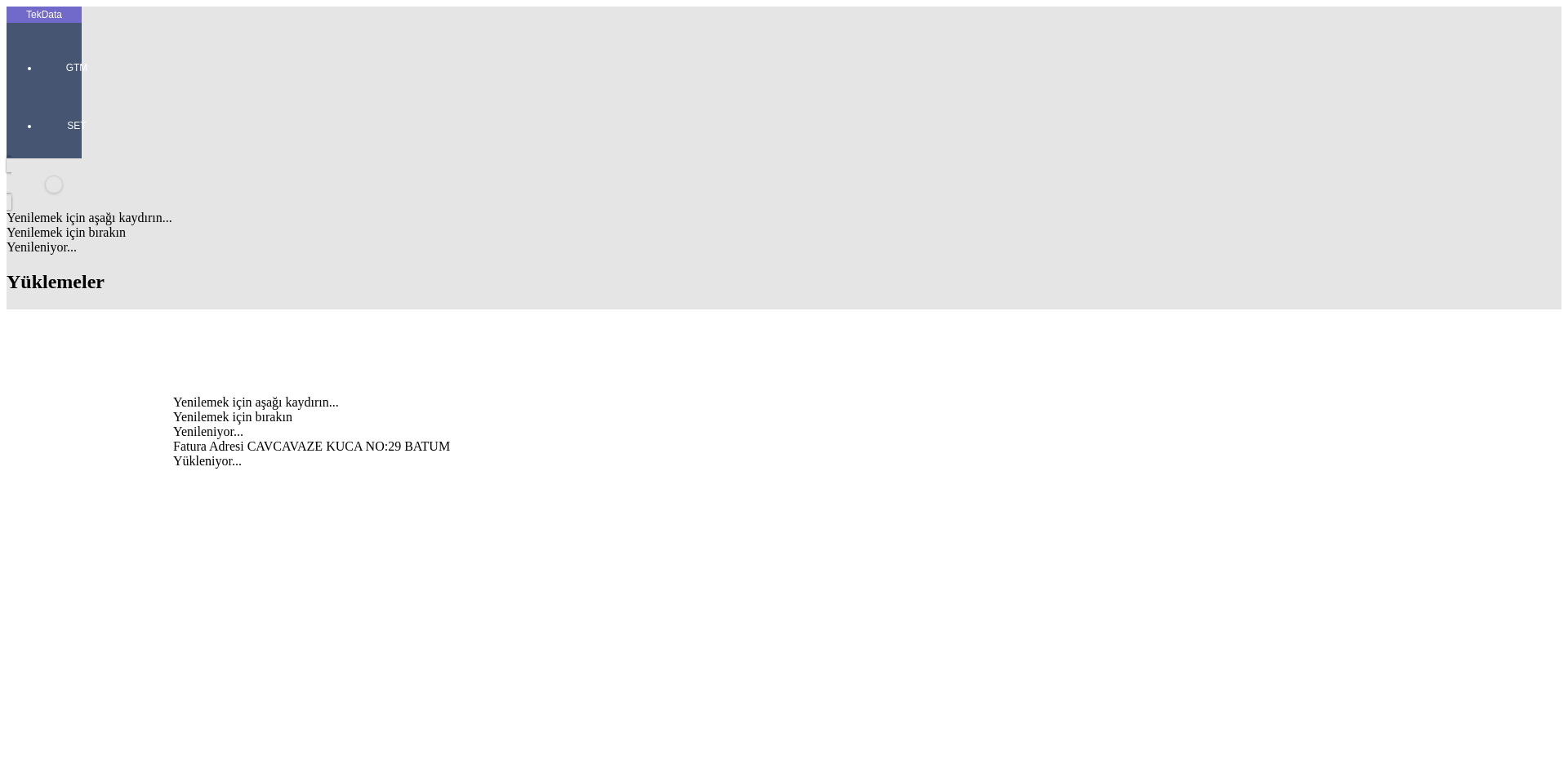
click at [467, 439] on div "Fatura Adresi CAVCAVAZE KUCA NO:29 BATUM" at bounding box center [489, 446] width 631 height 15
type input "Fatura Adresi CAVCAVAZE KUCA NO:29 BATUM"
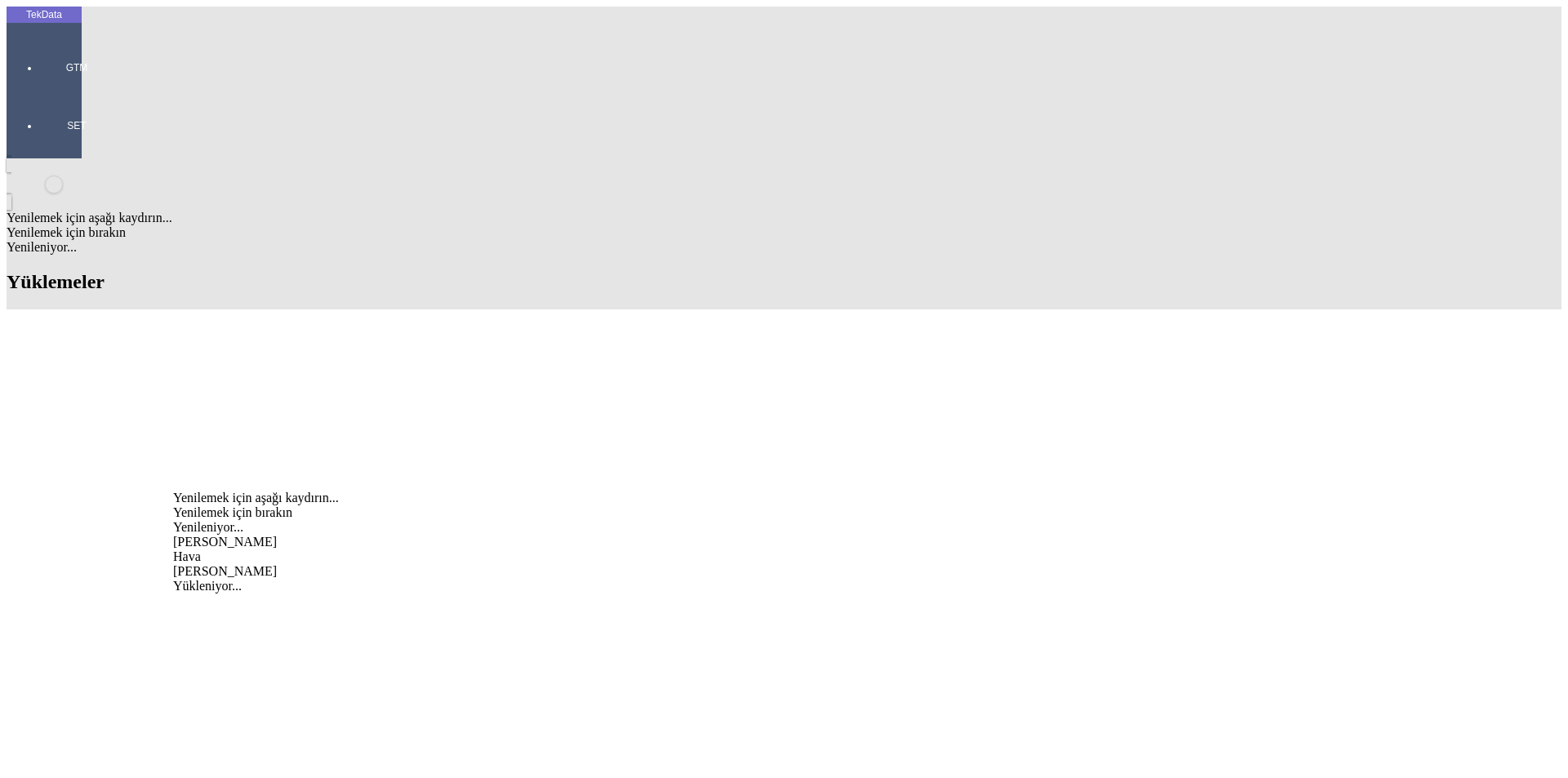
click at [234, 564] on div "[PERSON_NAME]" at bounding box center [489, 571] width 631 height 15
type input "[PERSON_NAME]"
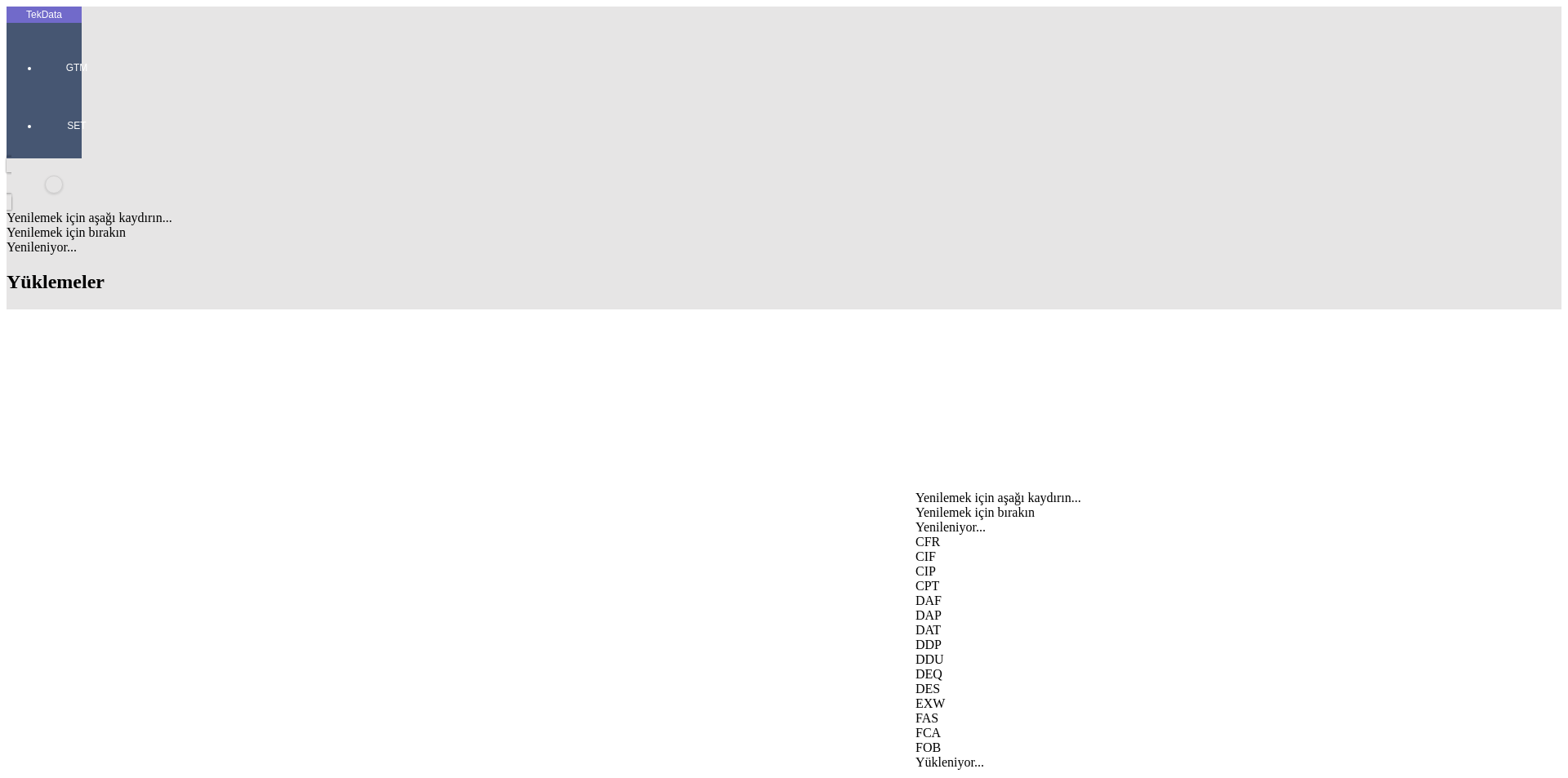
click at [946, 696] on div "EXW" at bounding box center [1227, 703] width 624 height 15
type input "EXW"
type input "[GEOGRAPHIC_DATA]"
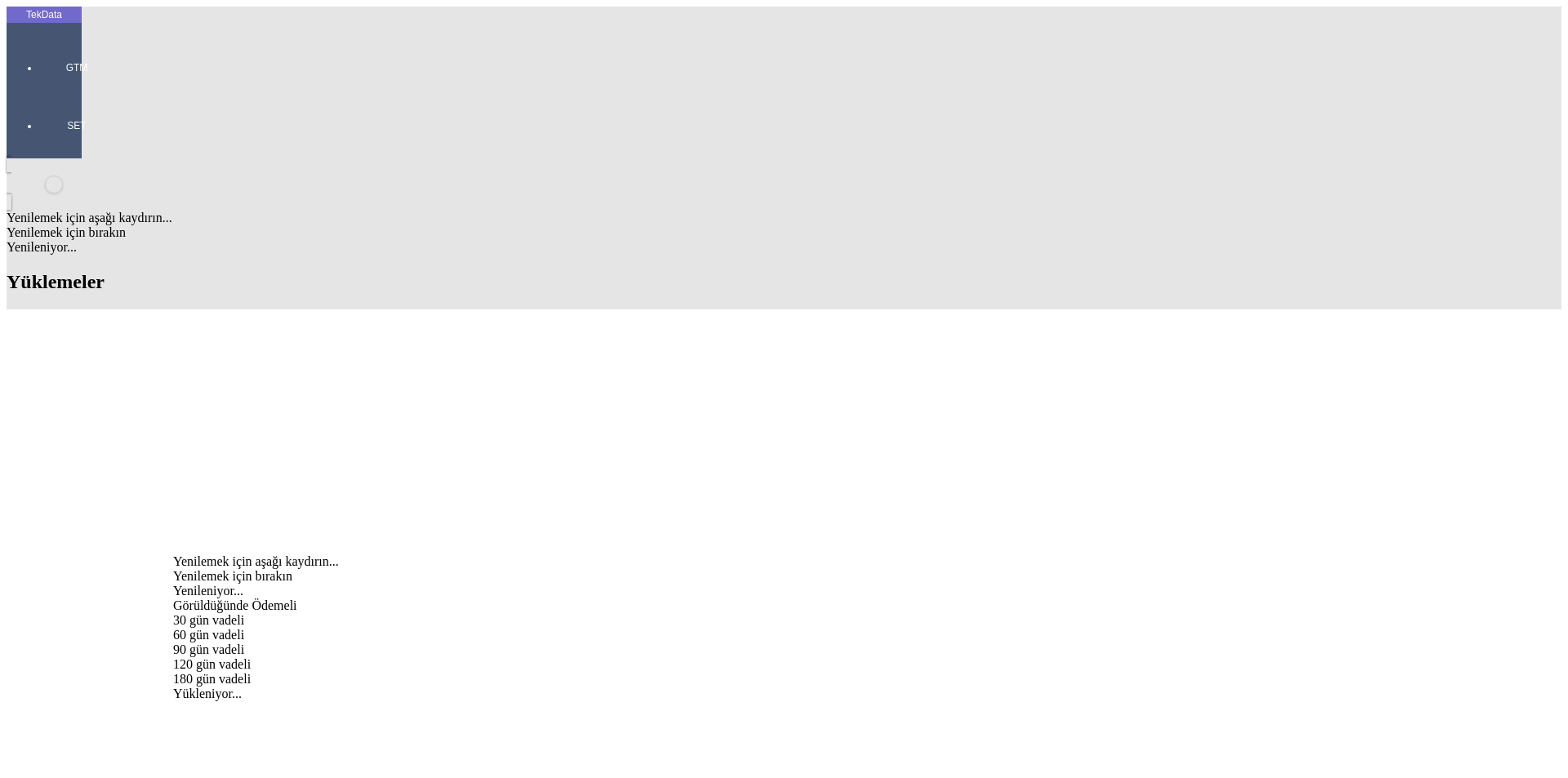
drag, startPoint x: 226, startPoint y: 563, endPoint x: 251, endPoint y: 564, distance: 25.0
click at [227, 598] on div "Görüldüğünde Ödemeli" at bounding box center [489, 605] width 631 height 15
type input "Görüldüğünde Ödemeli"
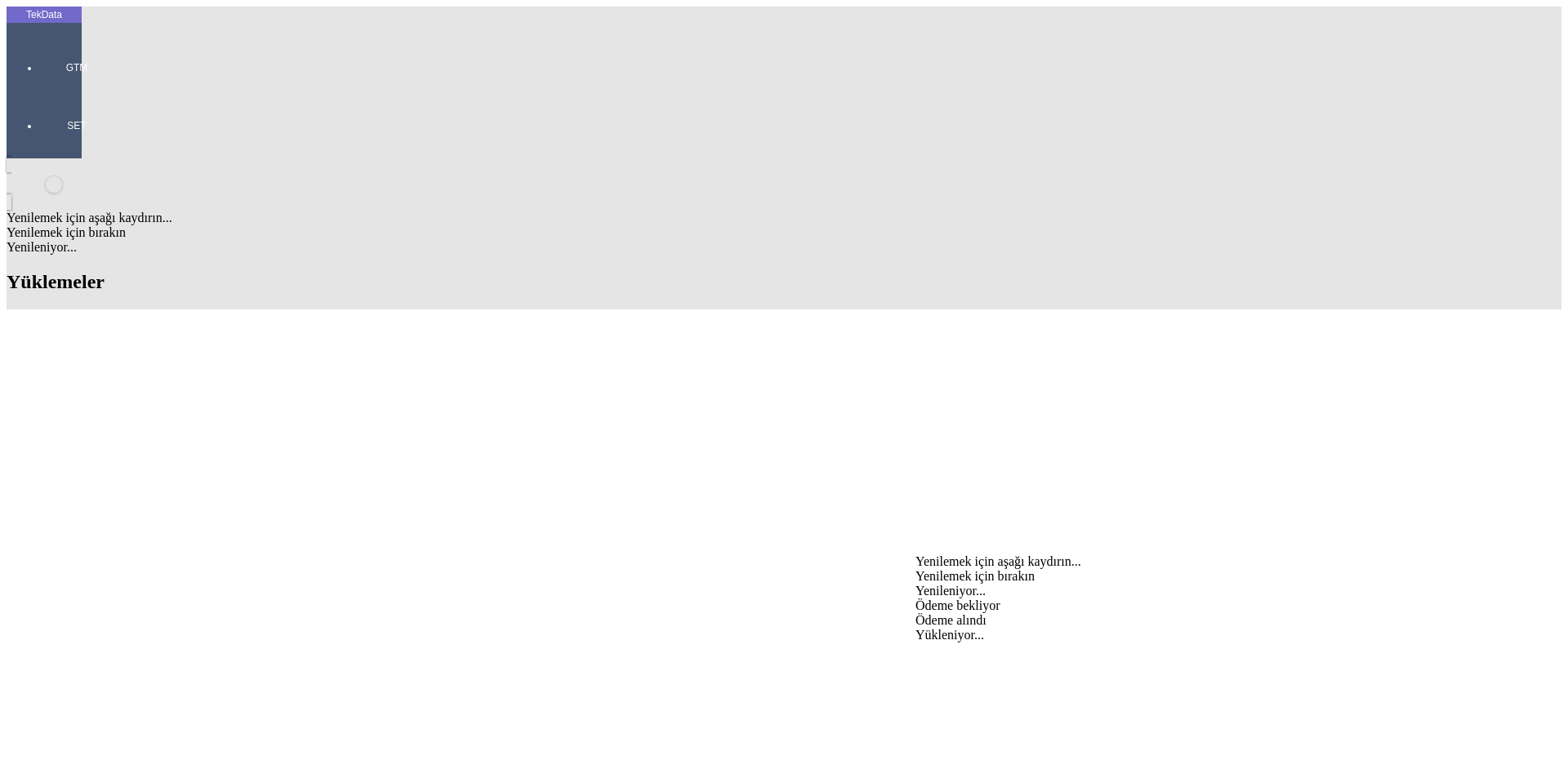
click at [950, 598] on div "Ödeme bekliyor" at bounding box center [1227, 605] width 624 height 15
type input "Ödeme bekliyor"
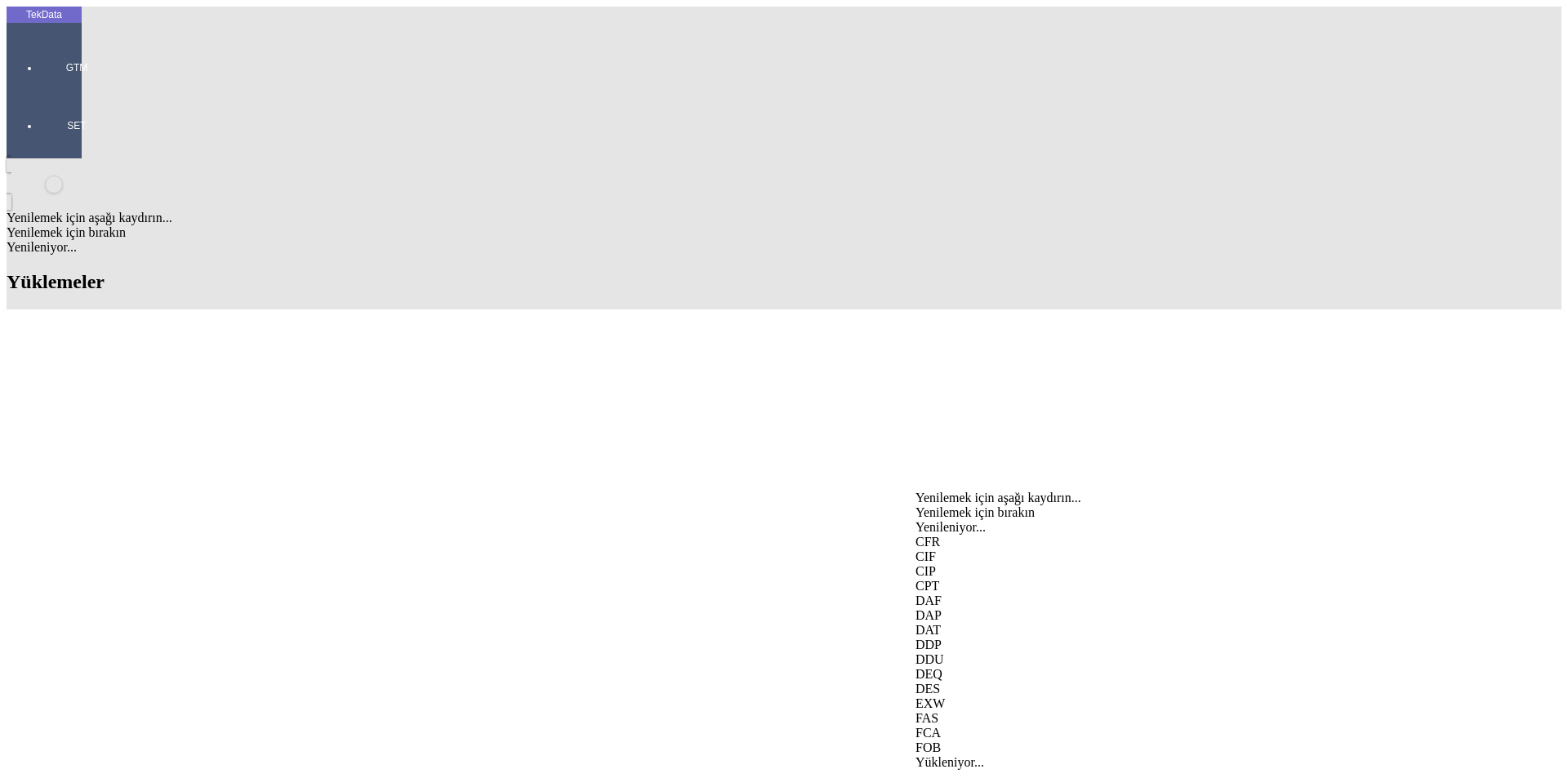
type input "687"
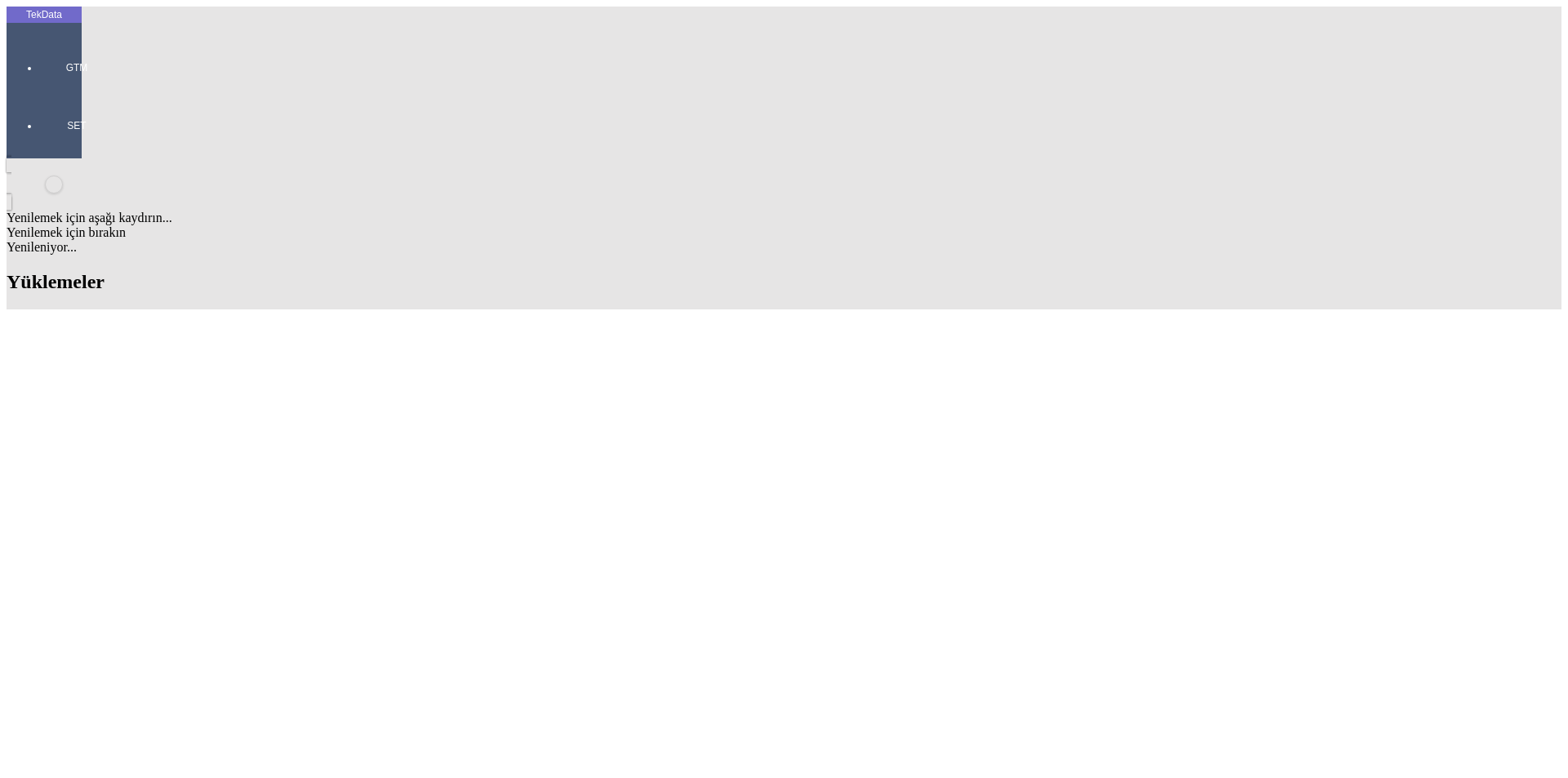
type input "702"
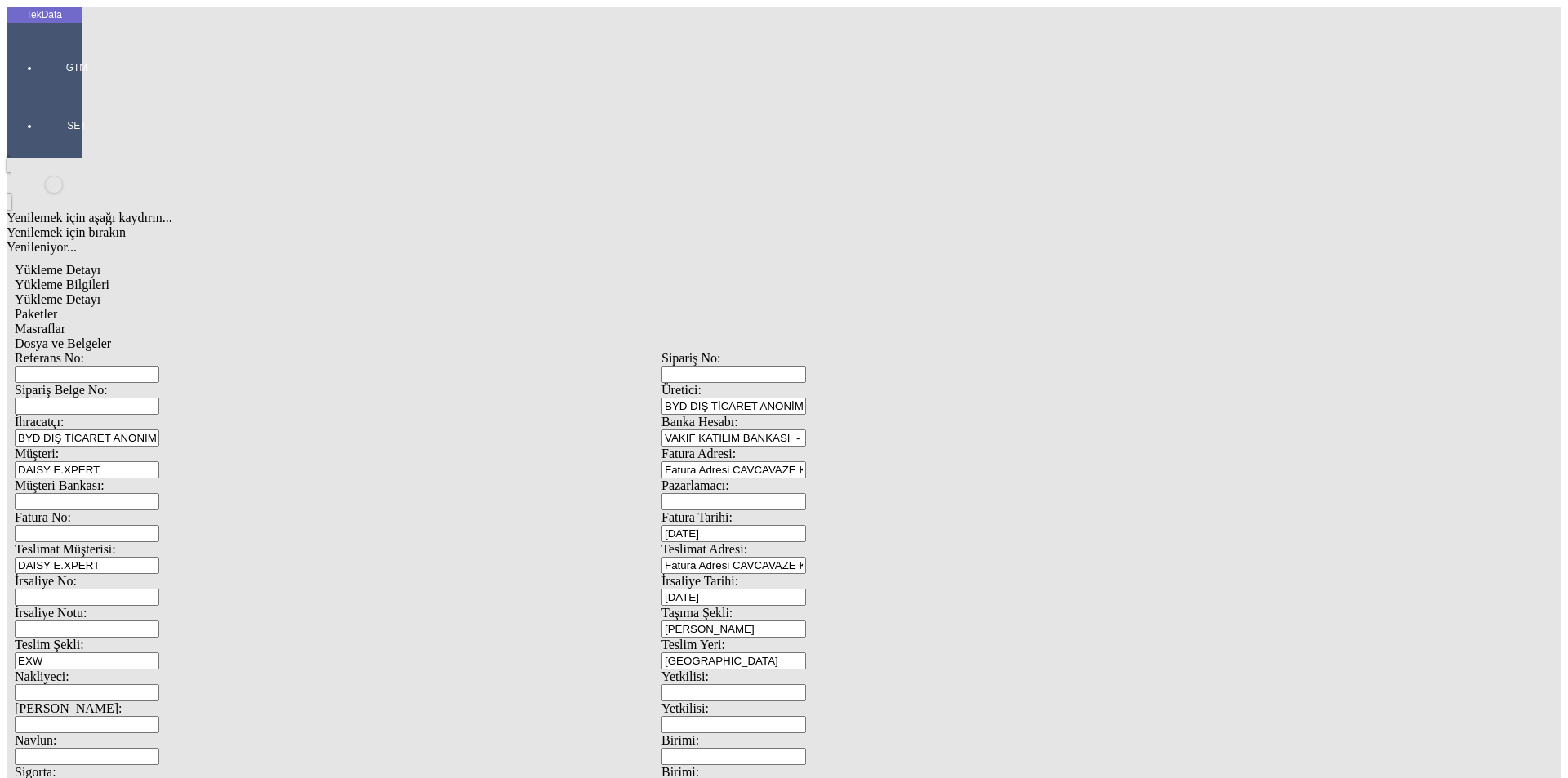
drag, startPoint x: 548, startPoint y: 7, endPoint x: 272, endPoint y: 257, distance: 372.4
click at [160, 525] on input "Fatura No:" at bounding box center [87, 533] width 145 height 17
type input "20250909"
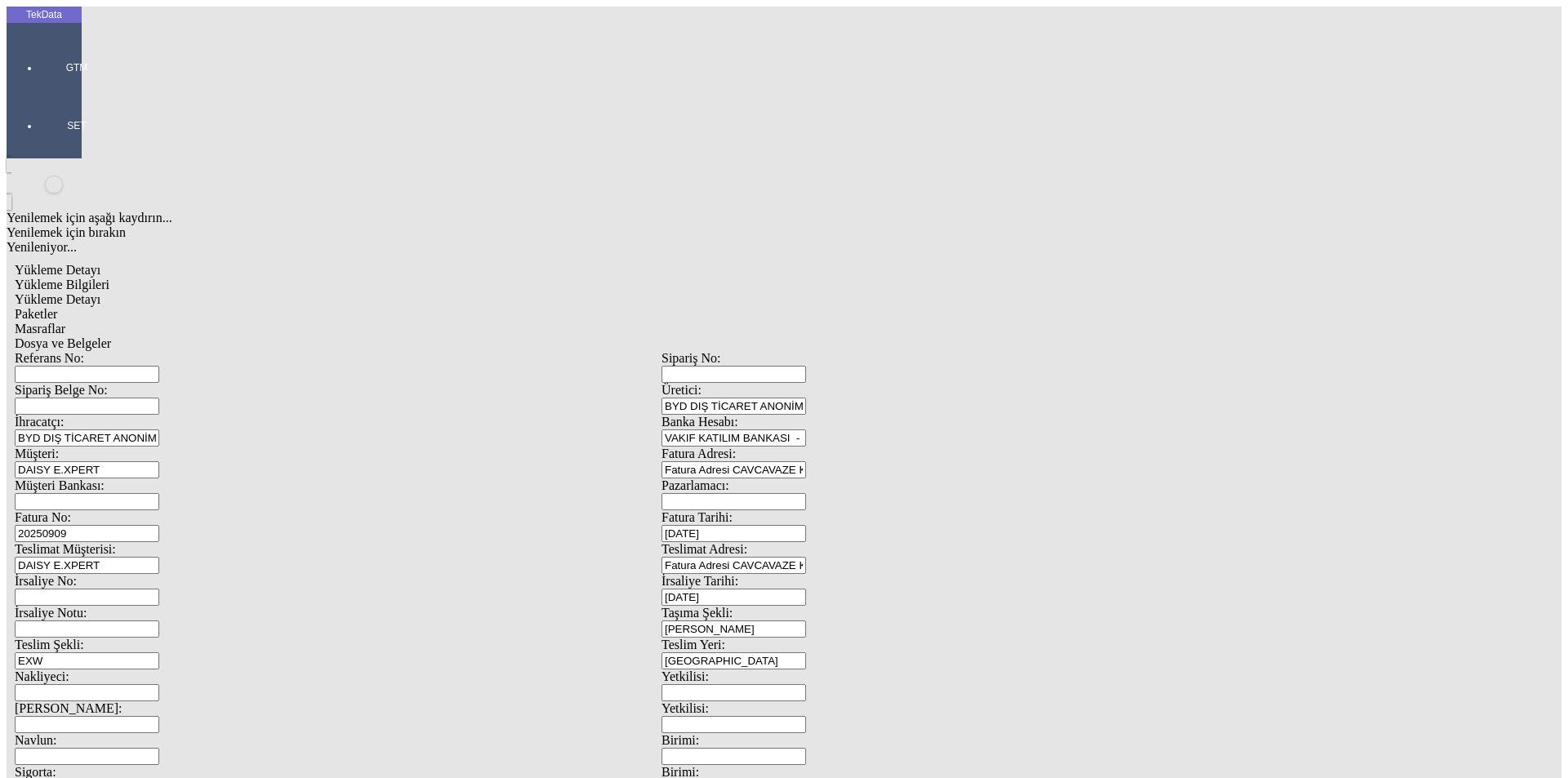
drag, startPoint x: 1452, startPoint y: 727, endPoint x: 1380, endPoint y: 712, distance: 73.5
click at [264, 292] on div "Yükleme Detayı" at bounding box center [661, 299] width 1294 height 15
drag, startPoint x: 1510, startPoint y: 114, endPoint x: 1223, endPoint y: 152, distance: 289.5
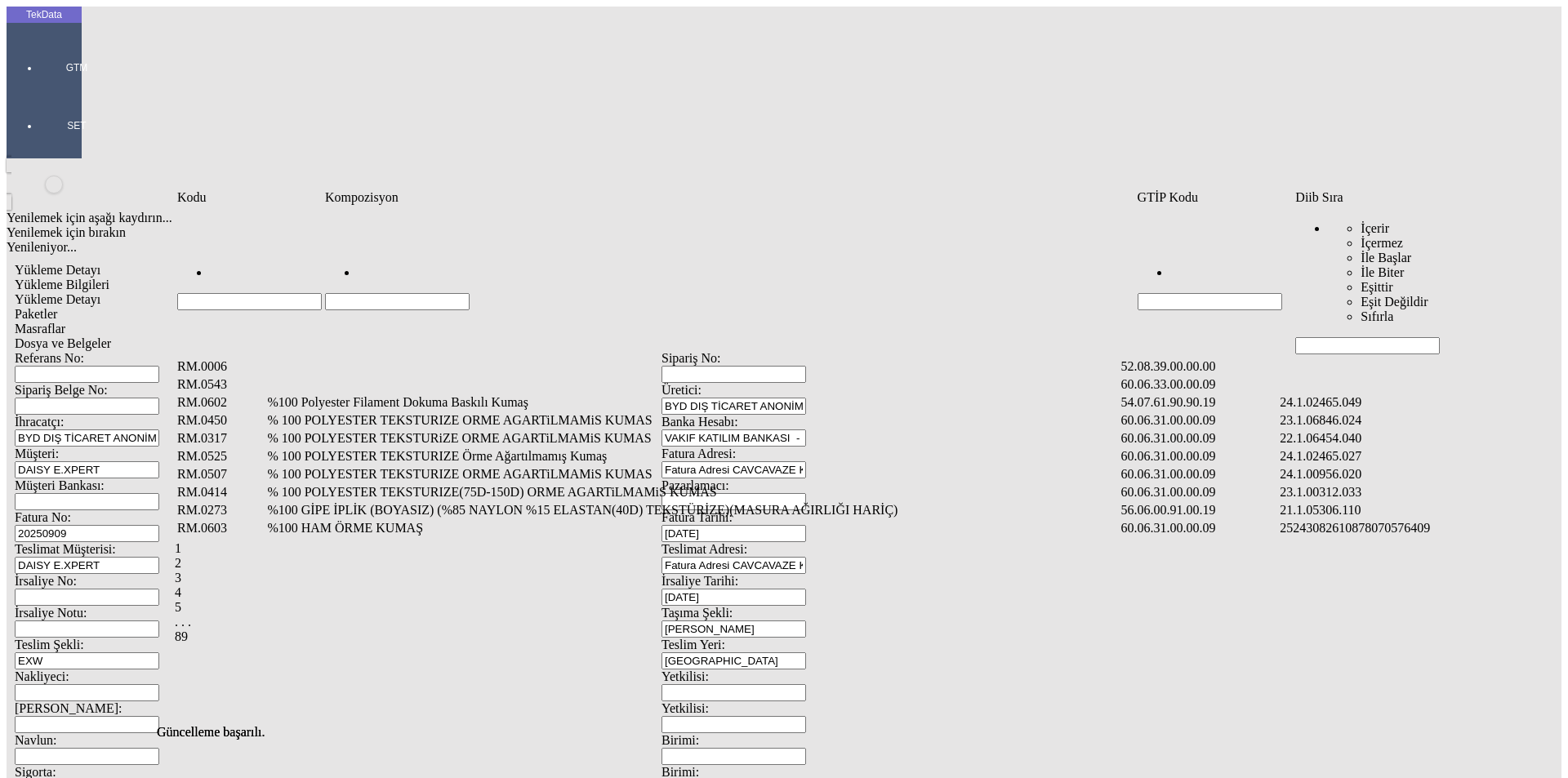
click at [1351, 337] on input "Hücreyi Filtrele" at bounding box center [1368, 346] width 145 height 17
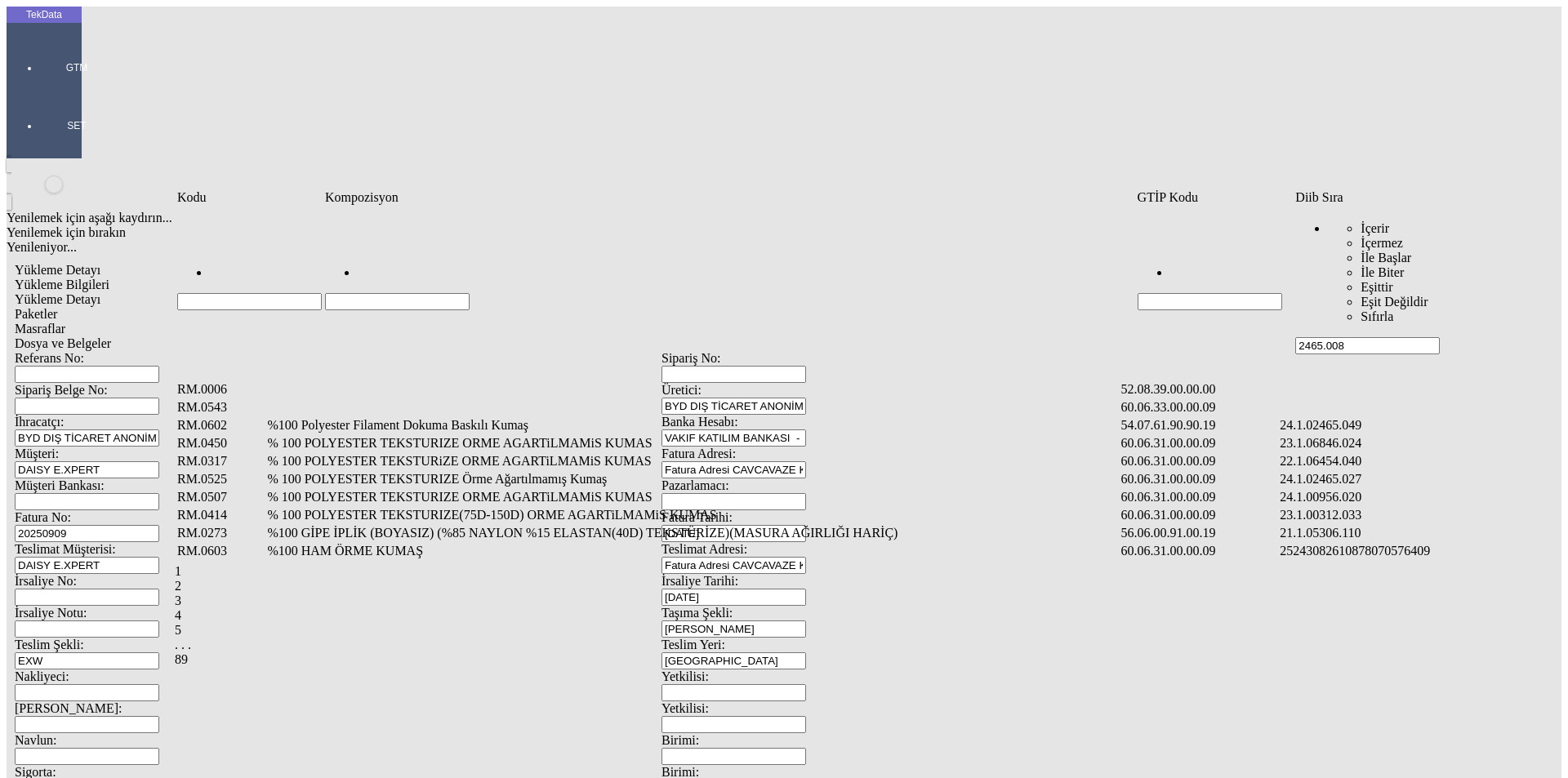
type input "2465.008"
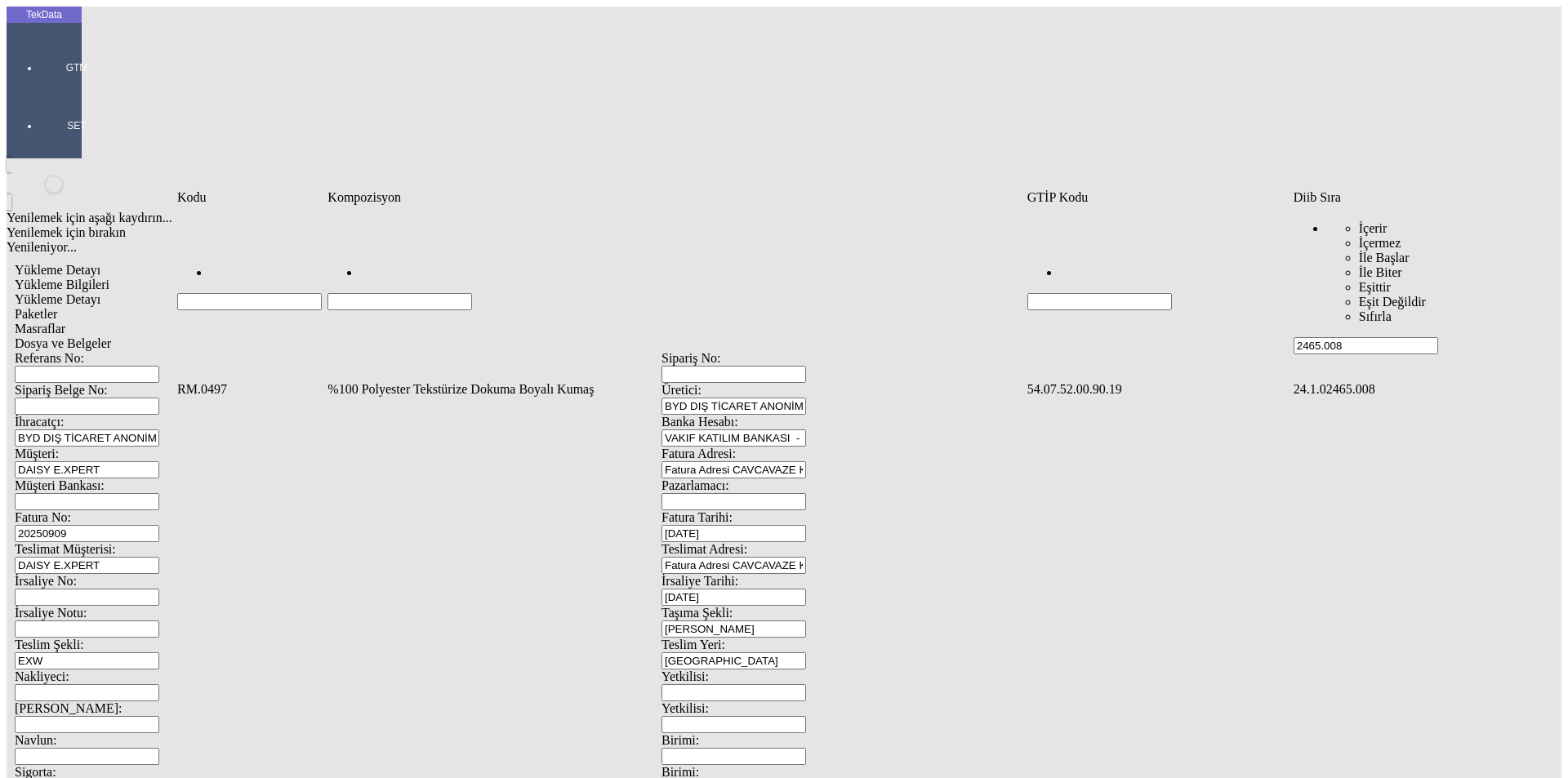
click at [399, 381] on td "%100 Polyester Tekstürize Dokuma Boyalı Kumaş" at bounding box center [675, 389] width 698 height 16
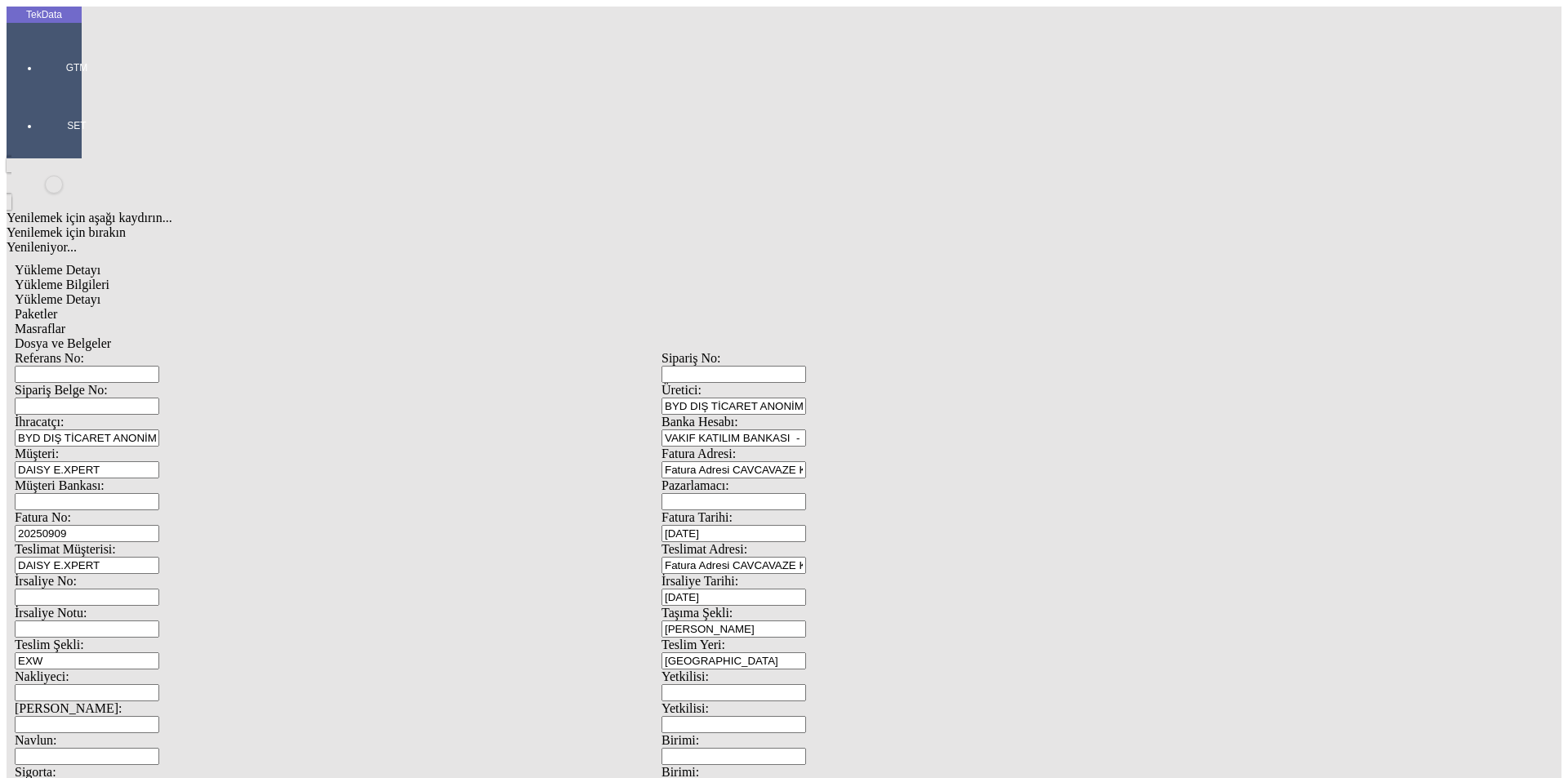
type input "2800"
drag, startPoint x: 920, startPoint y: 251, endPoint x: 920, endPoint y: 265, distance: 14.0
click at [920, 296] on div "Metre" at bounding box center [1213, 303] width 646 height 15
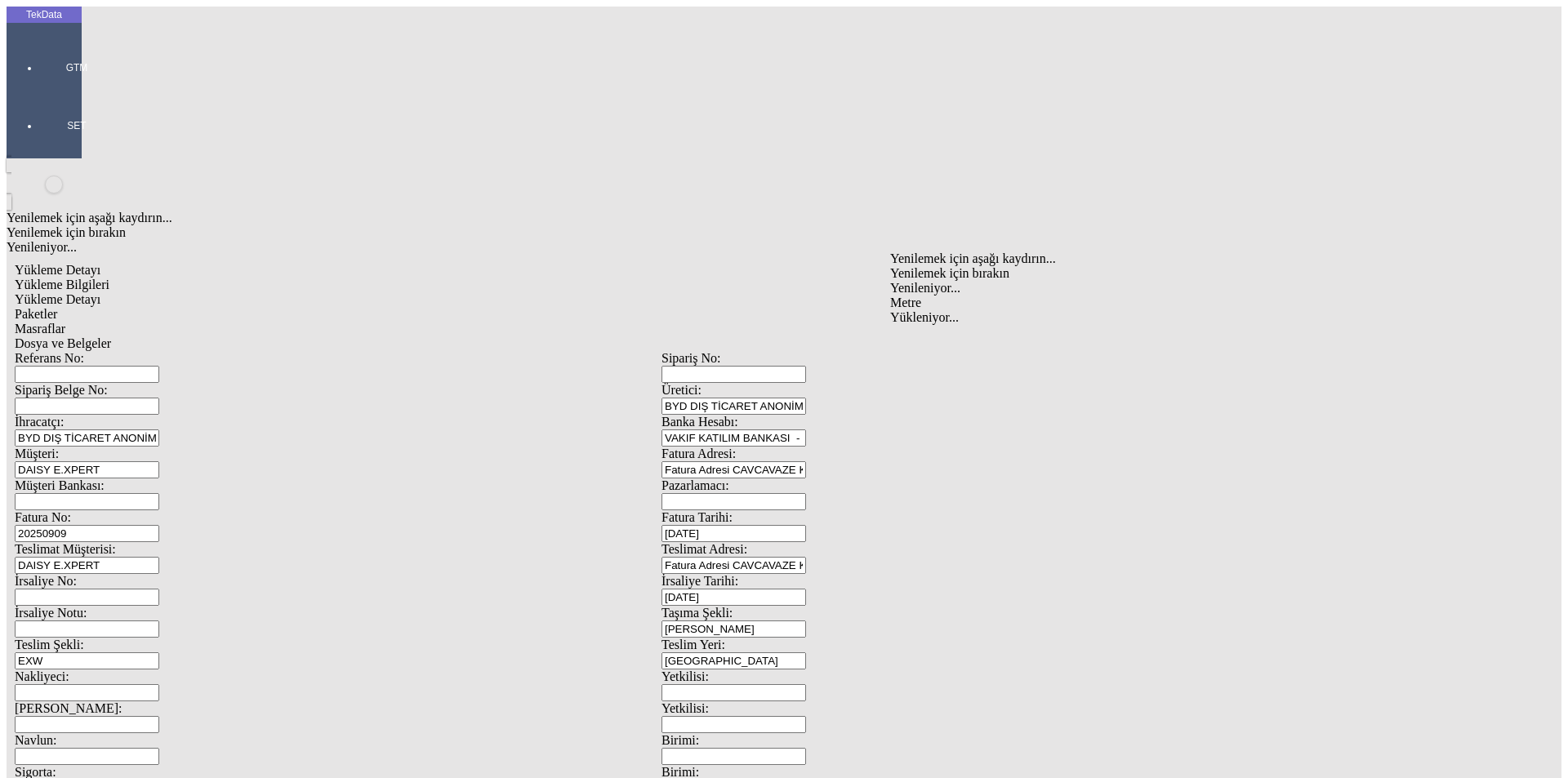
type input "Metre"
type input "2.7"
drag, startPoint x: 915, startPoint y: 306, endPoint x: 867, endPoint y: 300, distance: 48.4
click at [915, 342] on div "Amerikan Doları" at bounding box center [1213, 349] width 646 height 15
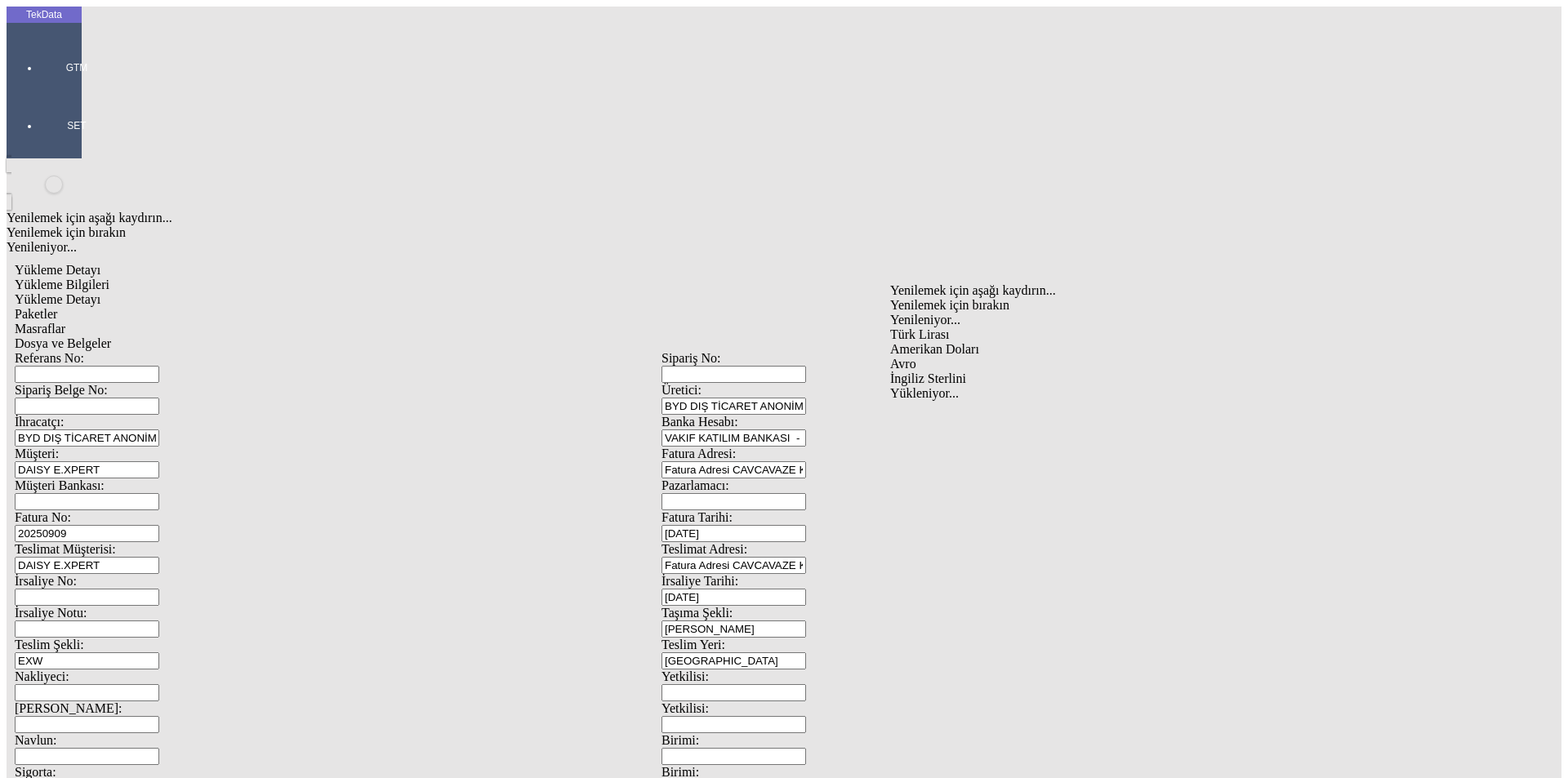
type input "Amerikan Doları"
type input "687"
type input "702"
drag, startPoint x: 207, startPoint y: 363, endPoint x: 213, endPoint y: 370, distance: 9.2
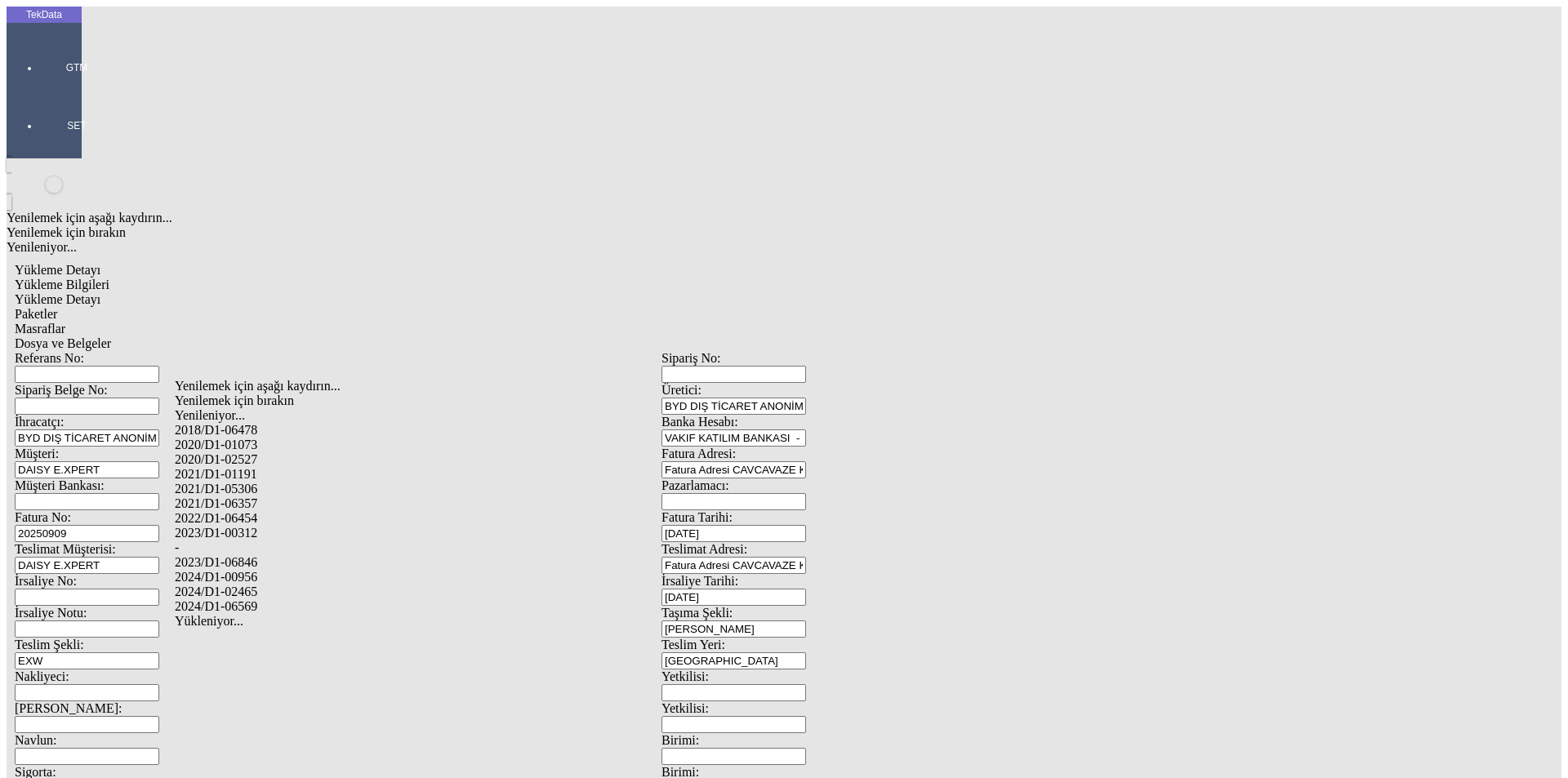
click at [256, 585] on div "2024/D1-02465" at bounding box center [491, 592] width 634 height 15
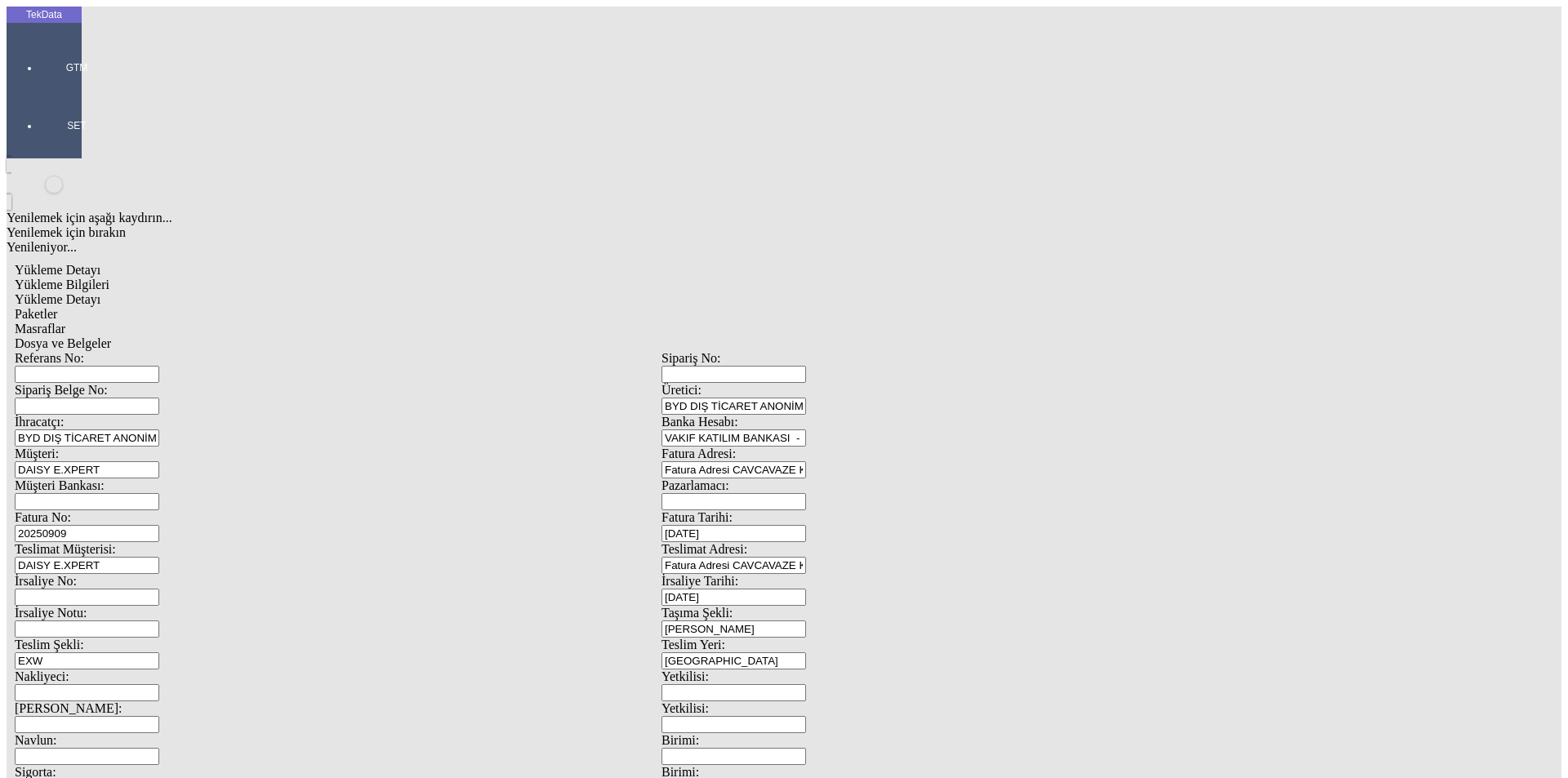
drag, startPoint x: 331, startPoint y: 385, endPoint x: 145, endPoint y: 366, distance: 187.0
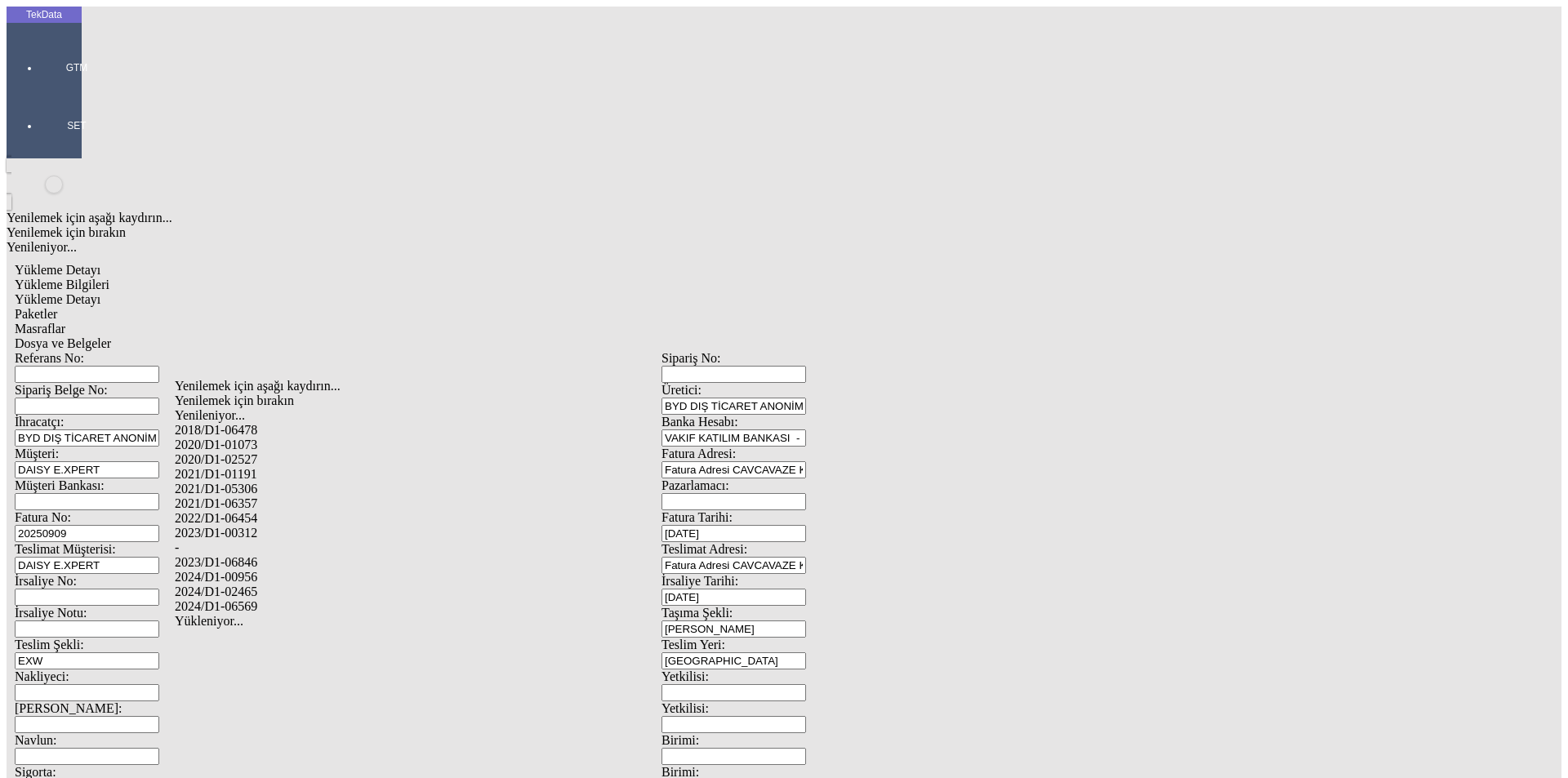
click at [213, 540] on div "-" at bounding box center [491, 547] width 634 height 15
type input "-"
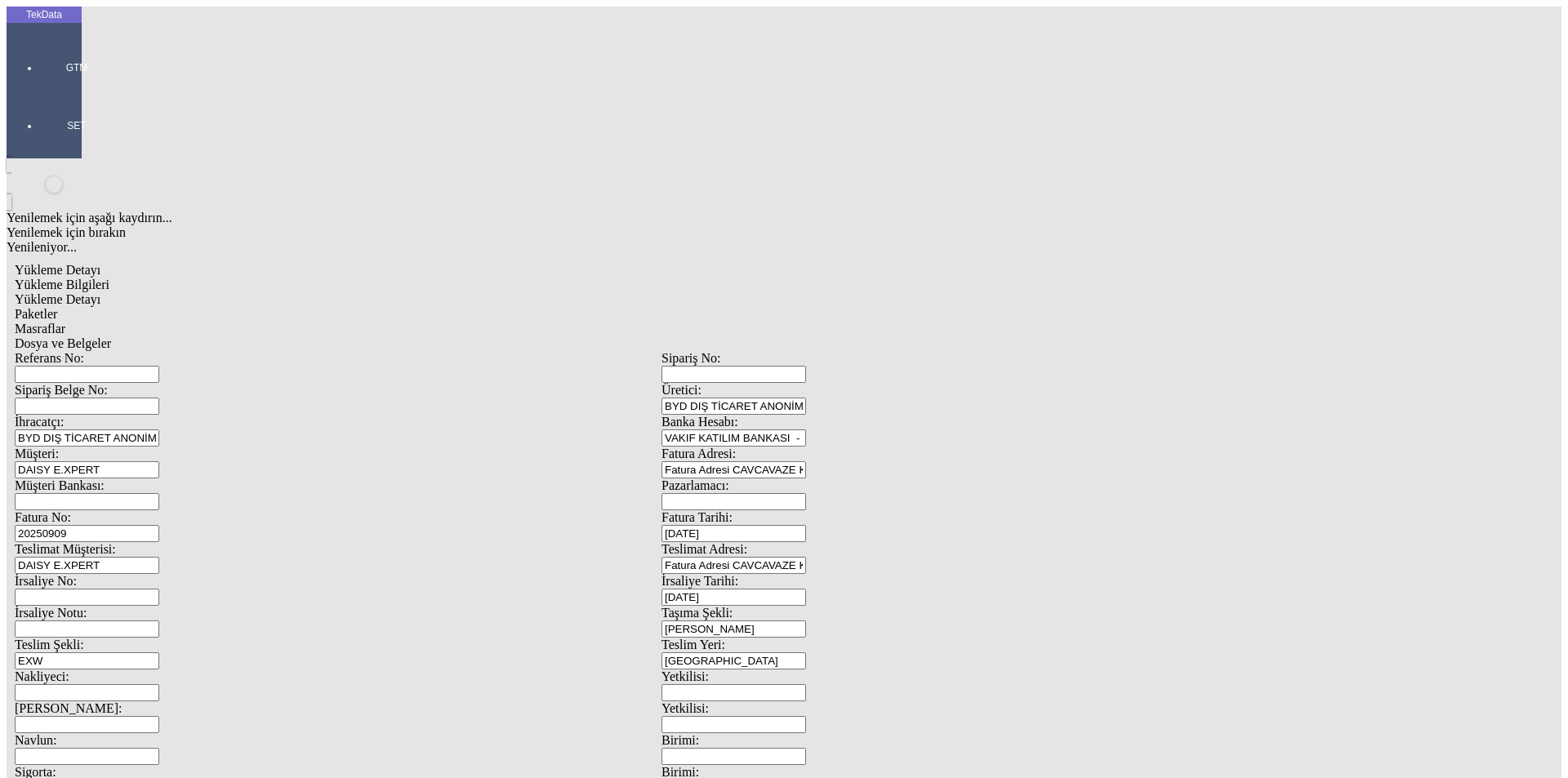
click at [57, 307] on span "Paketler" at bounding box center [36, 314] width 43 height 14
drag, startPoint x: 489, startPoint y: 95, endPoint x: 499, endPoint y: 95, distance: 10.0
click at [65, 322] on span "Masraflar" at bounding box center [40, 329] width 50 height 14
click at [111, 337] on span "Dosya ve Belgeler" at bounding box center [62, 343] width 96 height 14
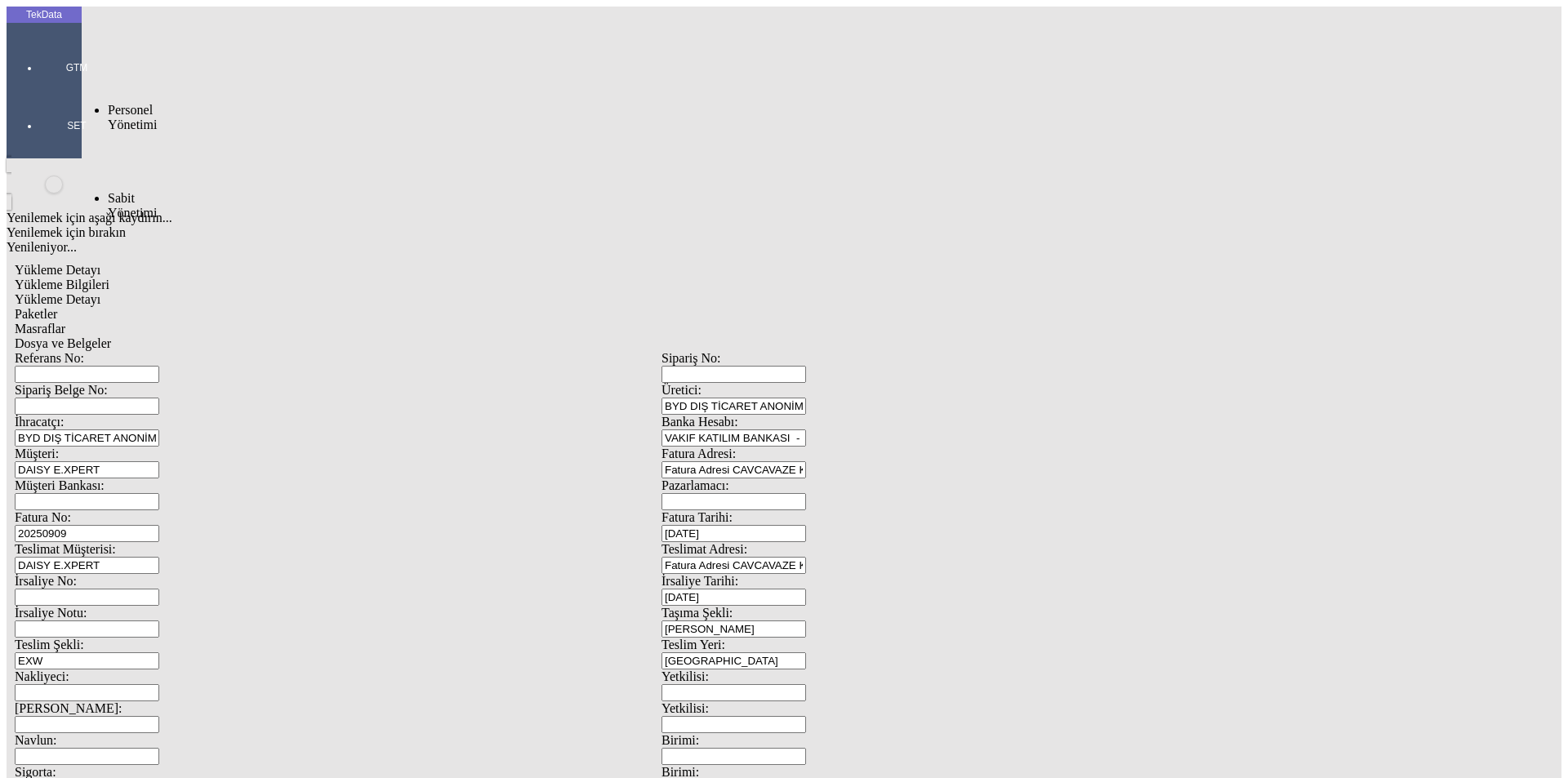
drag, startPoint x: 436, startPoint y: 146, endPoint x: 217, endPoint y: 123, distance: 220.2
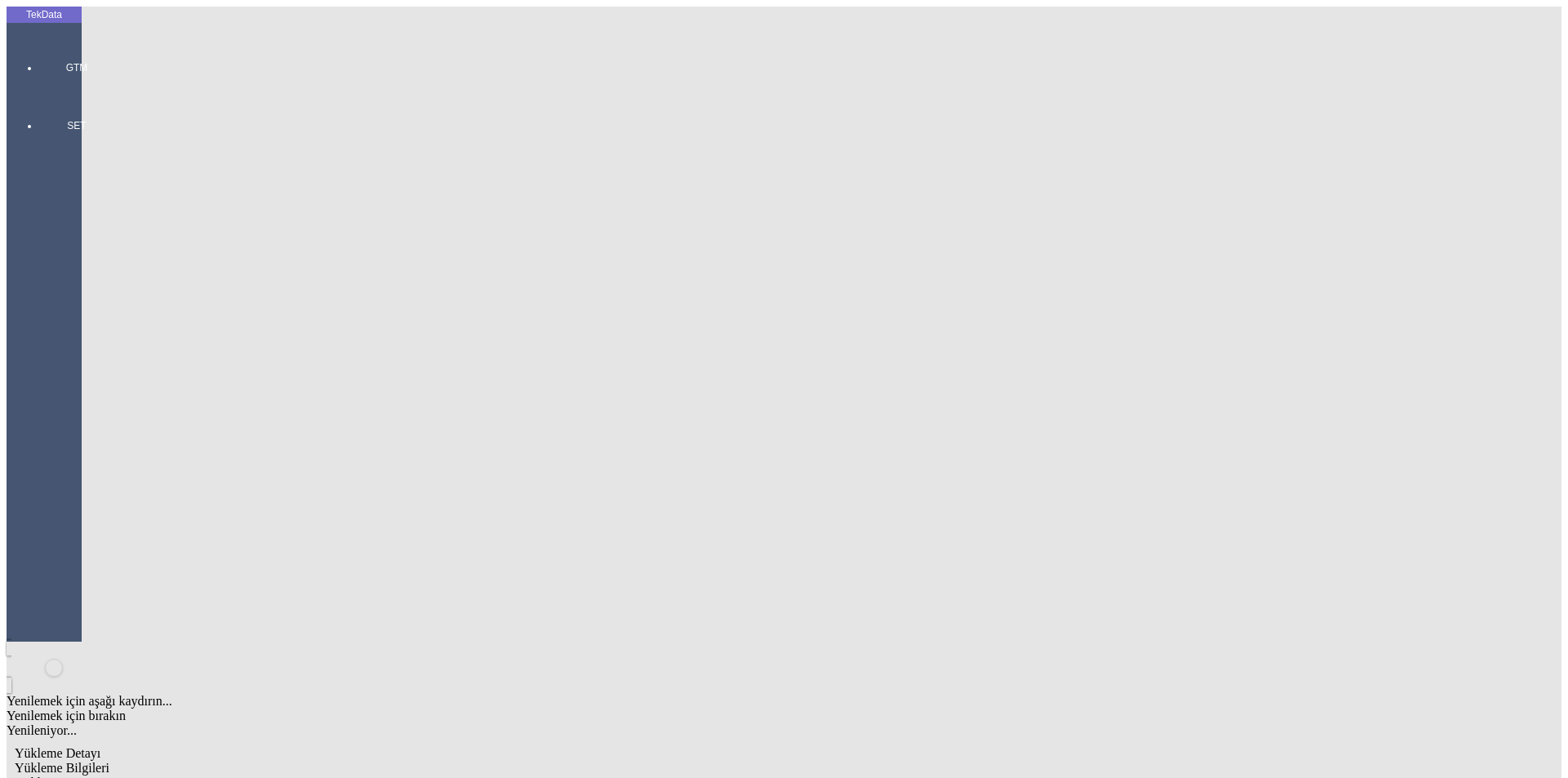
drag, startPoint x: 117, startPoint y: 121, endPoint x: 138, endPoint y: 121, distance: 21.0
drag, startPoint x: 114, startPoint y: 206, endPoint x: 136, endPoint y: 204, distance: 22.1
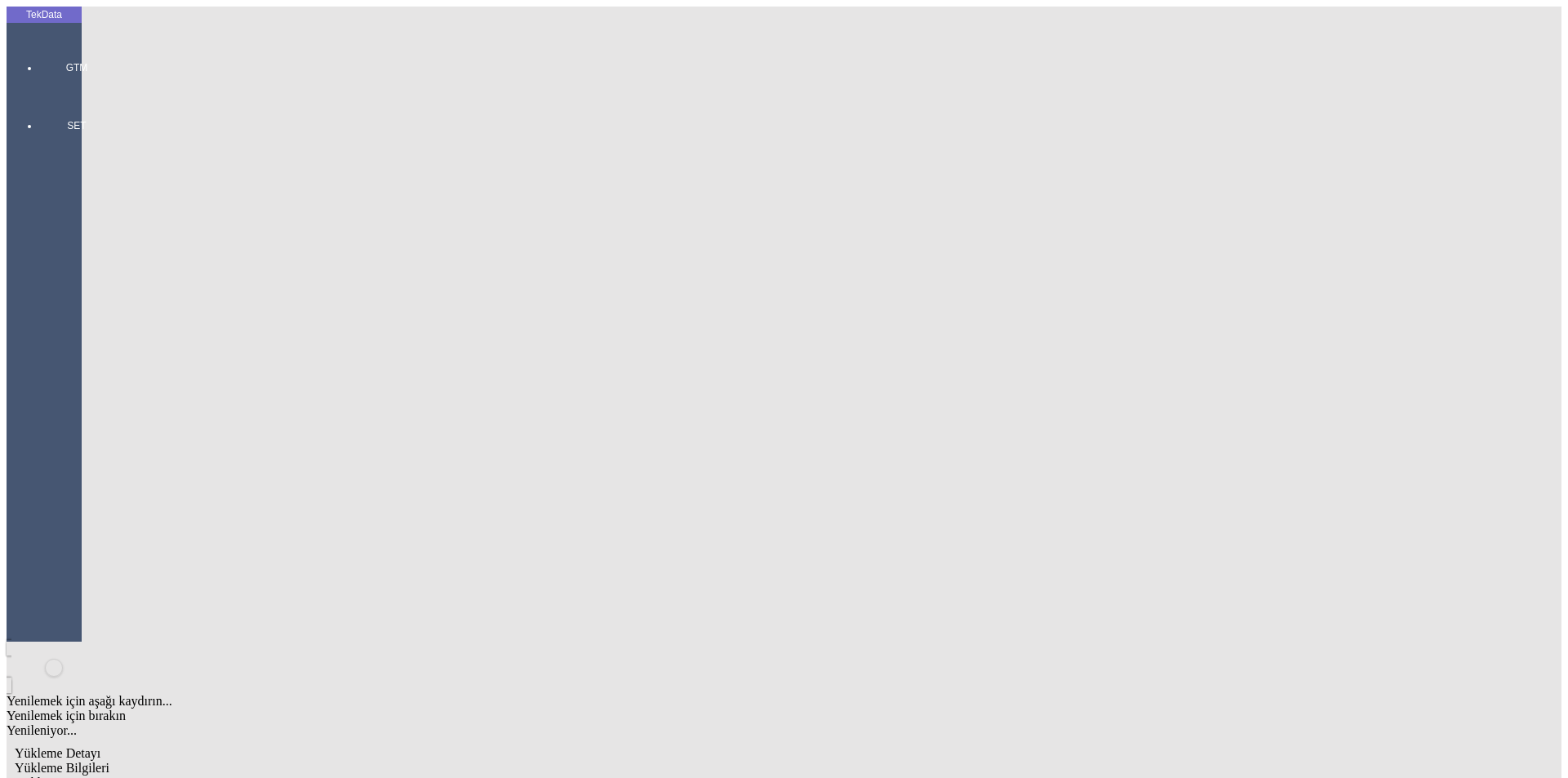
drag, startPoint x: 922, startPoint y: 561, endPoint x: 823, endPoint y: 386, distance: 201.1
